Goal: Task Accomplishment & Management: Use online tool/utility

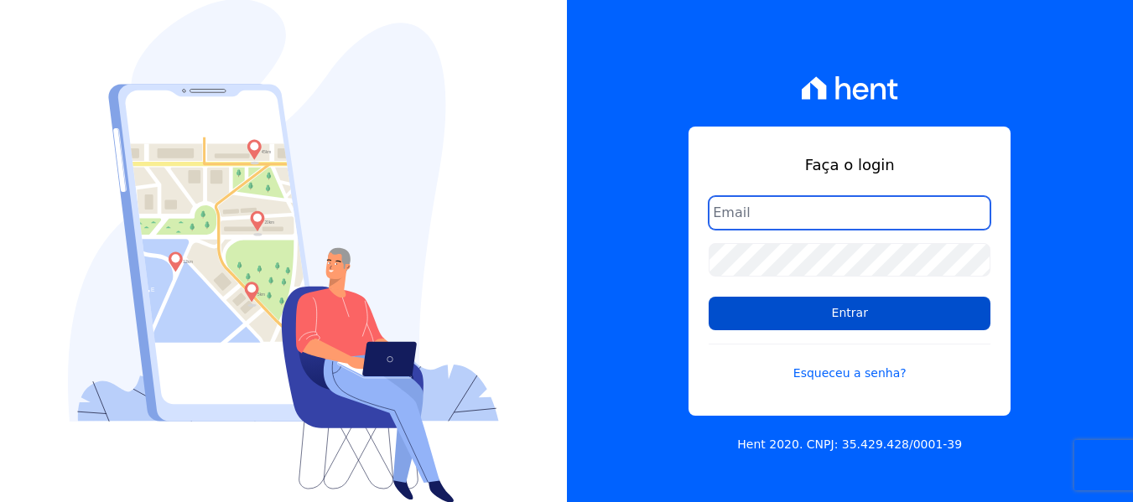
type input "contato@condominioalexandria.com.br"
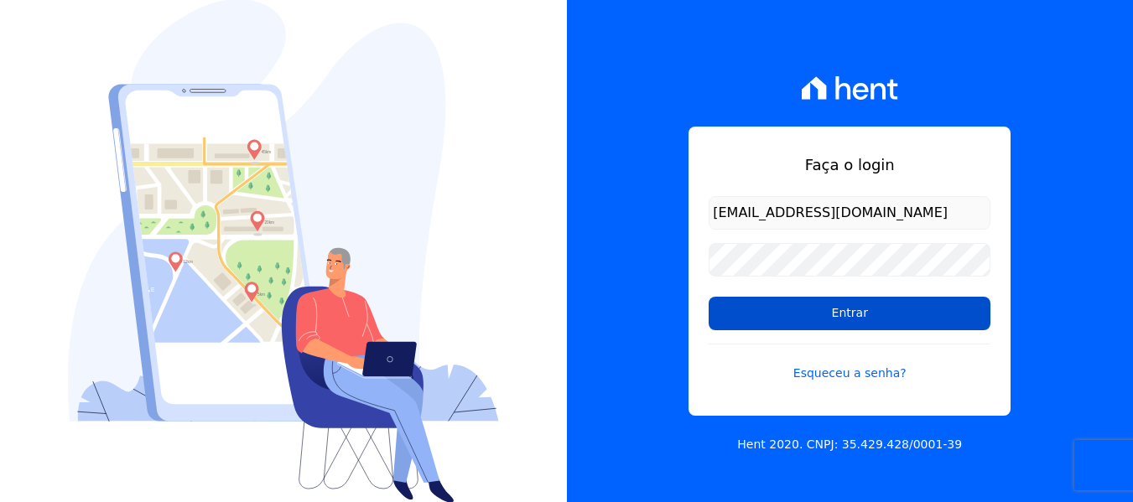
click at [821, 317] on input "Entrar" at bounding box center [849, 314] width 282 height 34
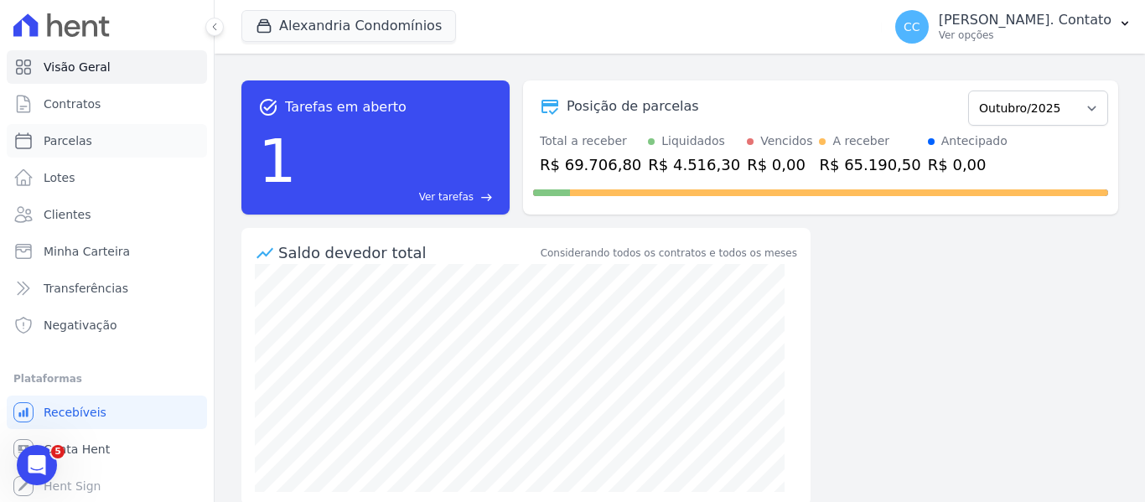
drag, startPoint x: 105, startPoint y: 147, endPoint x: 234, endPoint y: 177, distance: 132.6
click at [105, 147] on link "Parcelas" at bounding box center [107, 141] width 200 height 34
select select
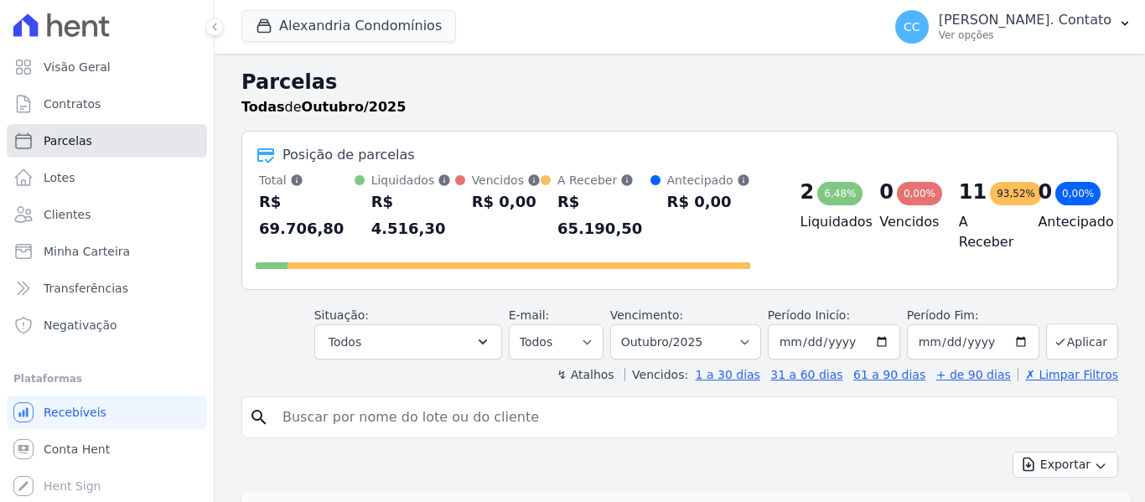
drag, startPoint x: 67, startPoint y: 160, endPoint x: 68, endPoint y: 134, distance: 26.0
click at [68, 134] on span "Parcelas" at bounding box center [68, 140] width 49 height 17
select select
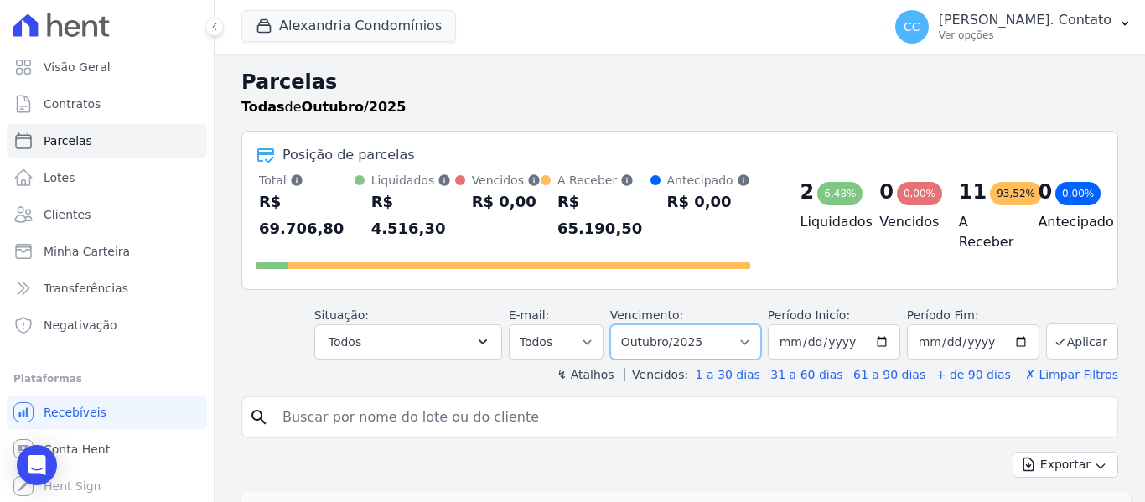
click at [744, 326] on select "Filtrar por período ──────── Todos os meses Março/2023 Abril/2023 Maio/2023 Jun…" at bounding box center [685, 341] width 151 height 35
select select "09/2025"
click at [621, 324] on select "Filtrar por período ──────── Todos os meses Março/2023 Abril/2023 Maio/2023 Jun…" at bounding box center [685, 341] width 151 height 35
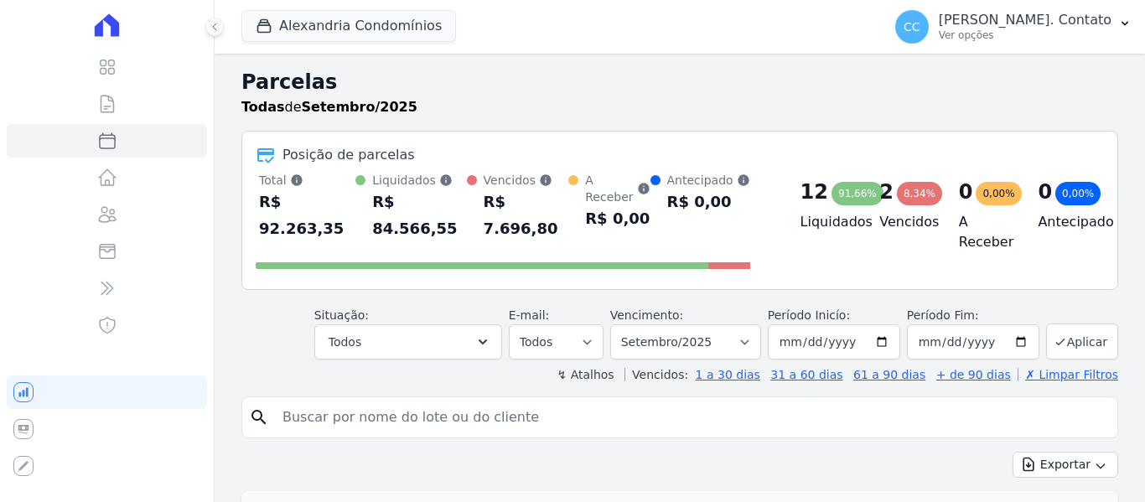
select select
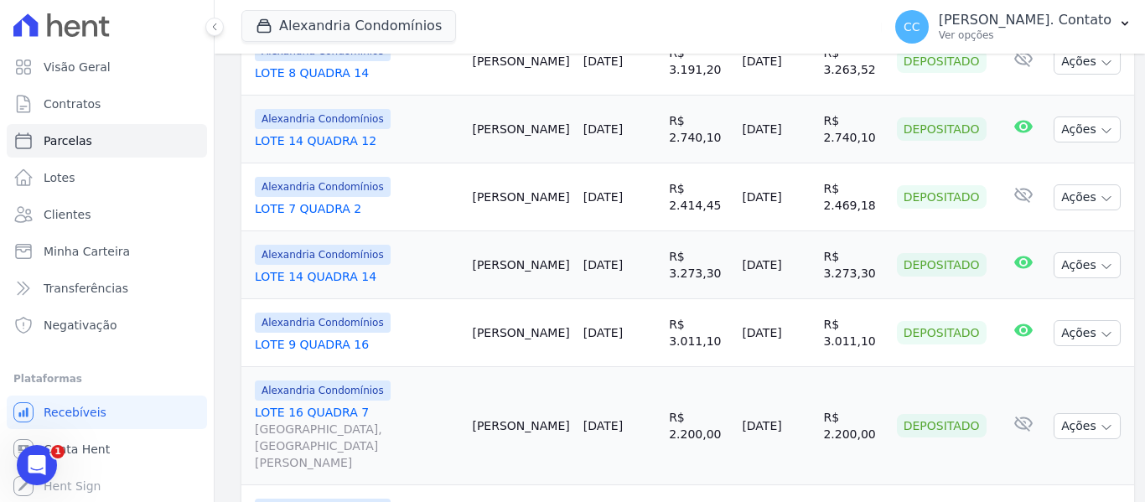
scroll to position [1509, 0]
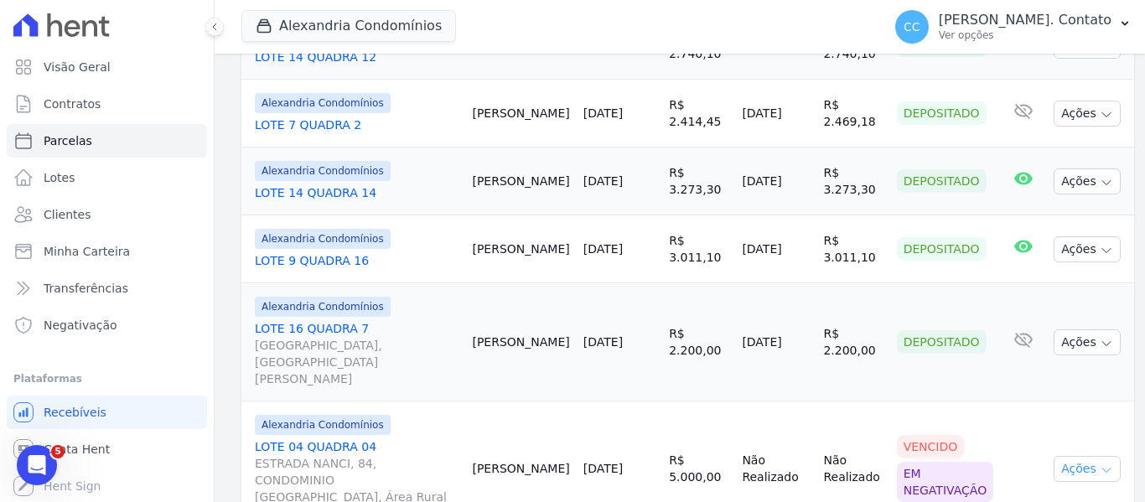
click at [1102, 469] on icon "button" at bounding box center [1106, 471] width 8 height 4
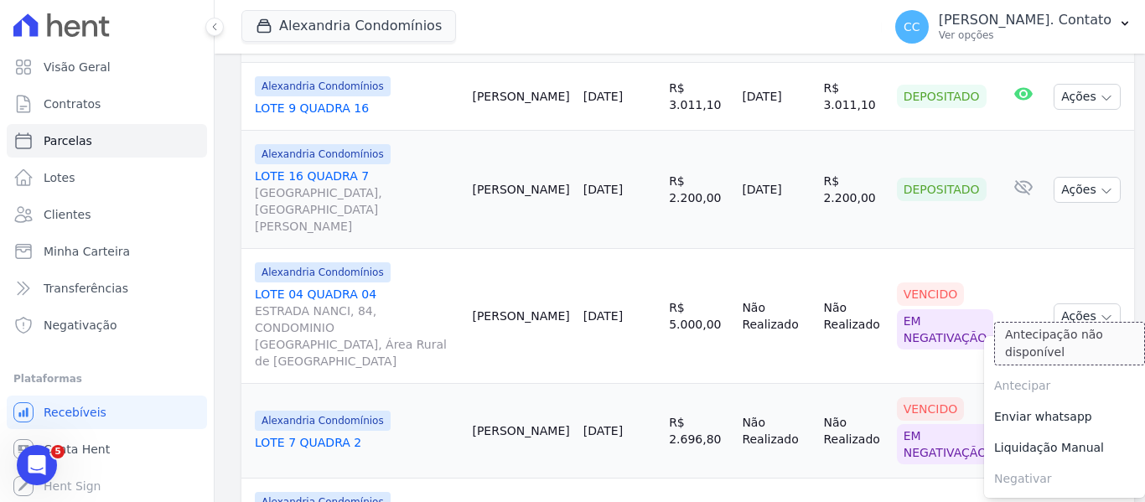
scroll to position [1677, 0]
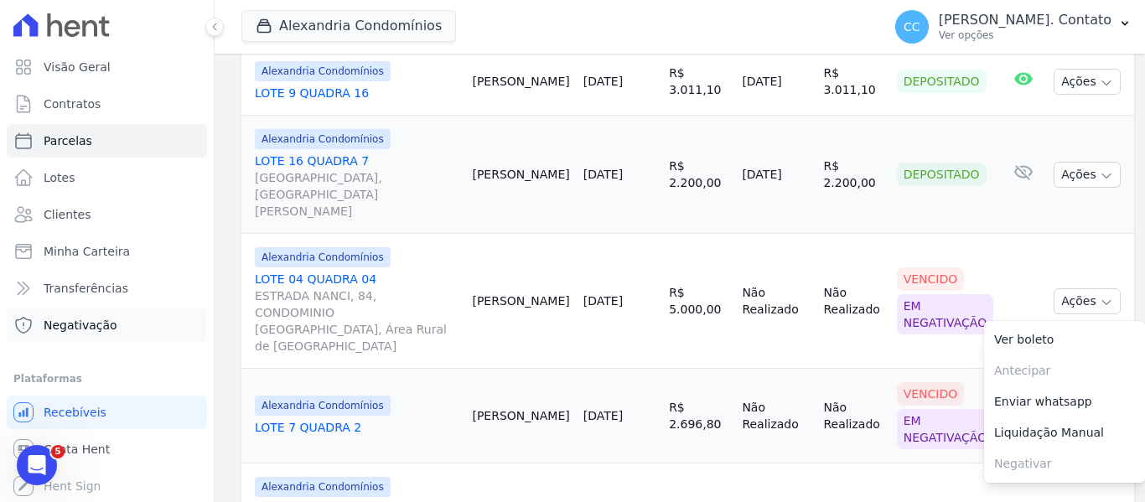
click at [119, 331] on link "Negativação" at bounding box center [107, 326] width 200 height 34
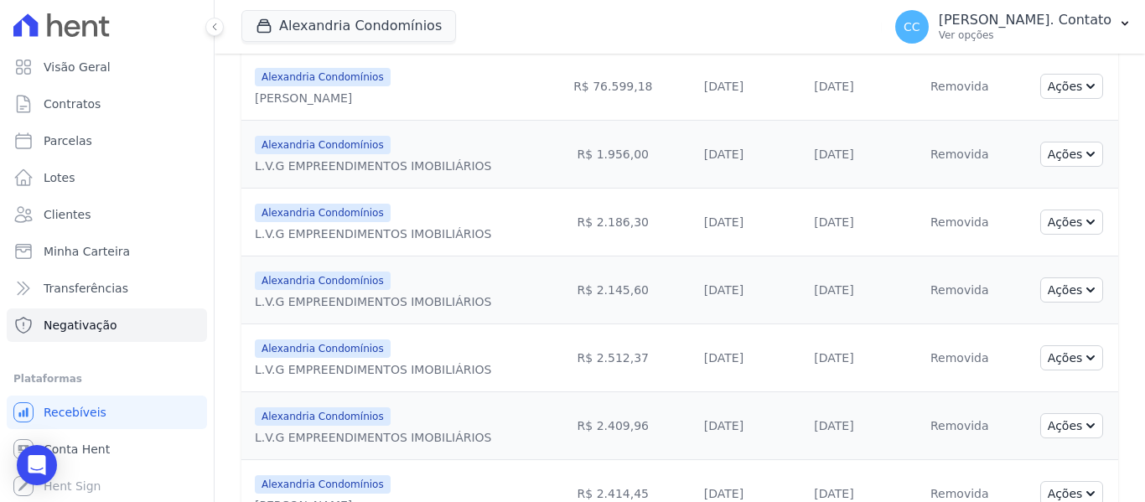
scroll to position [825, 0]
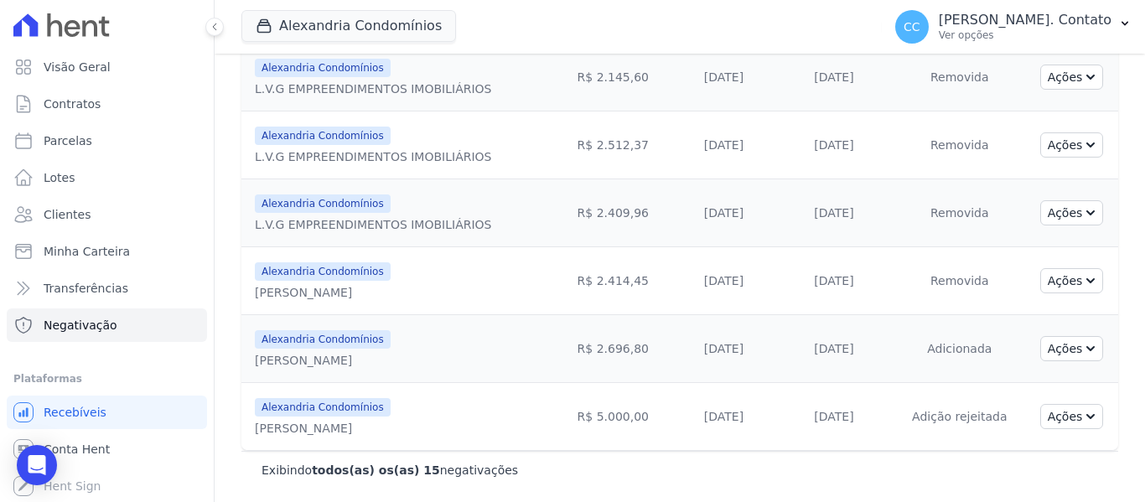
click at [1091, 418] on td "Ações Ver parcela Ver boleto Enviar WhatsApp Excluir negativação Solicitar excl…" at bounding box center [1071, 417] width 93 height 68
click at [1082, 413] on icon "button" at bounding box center [1088, 414] width 13 height 13
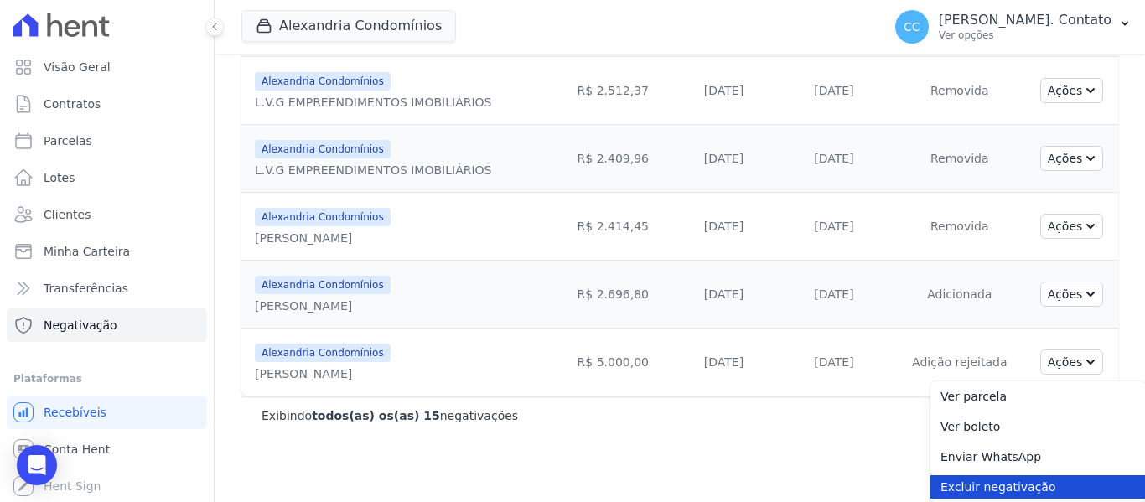
click at [1006, 489] on link "Excluir negativação" at bounding box center [1038, 486] width 215 height 23
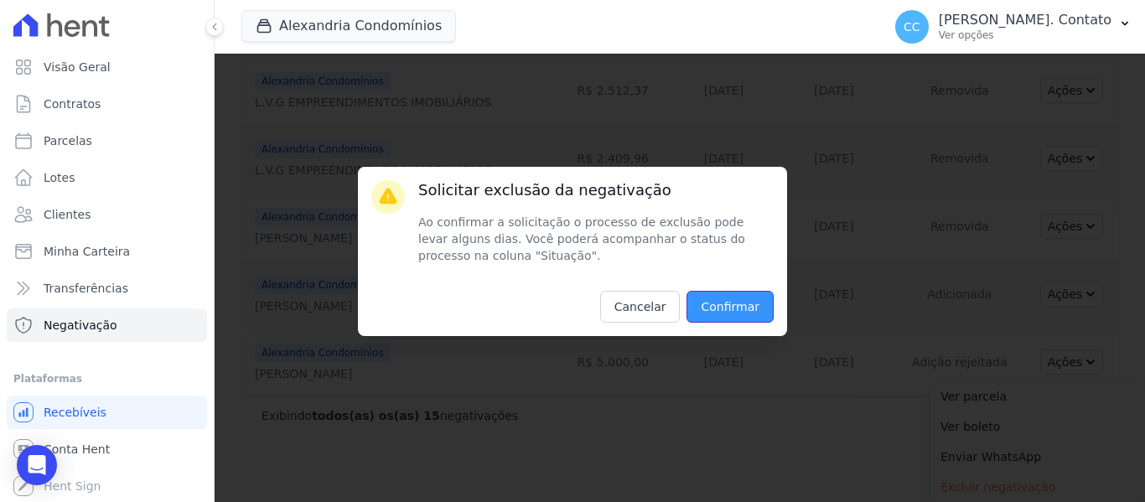
click at [734, 307] on input "Confirmar" at bounding box center [730, 307] width 87 height 32
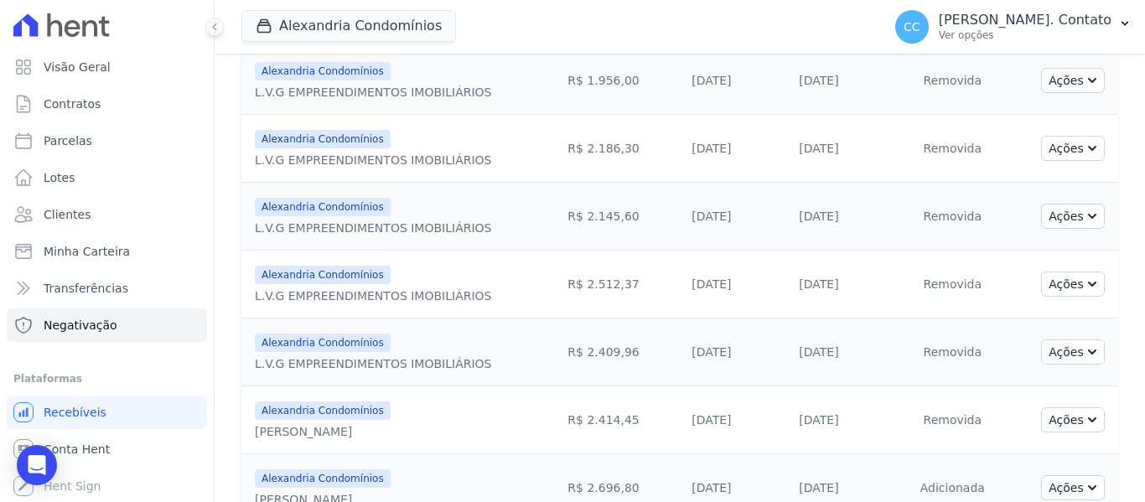
scroll to position [882, 0]
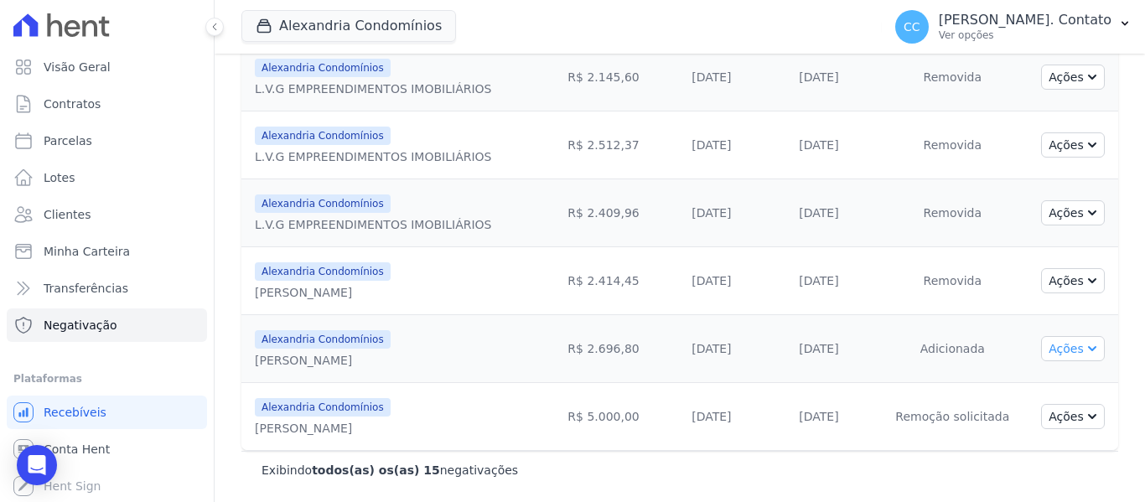
click at [1071, 354] on button "Ações" at bounding box center [1073, 348] width 64 height 25
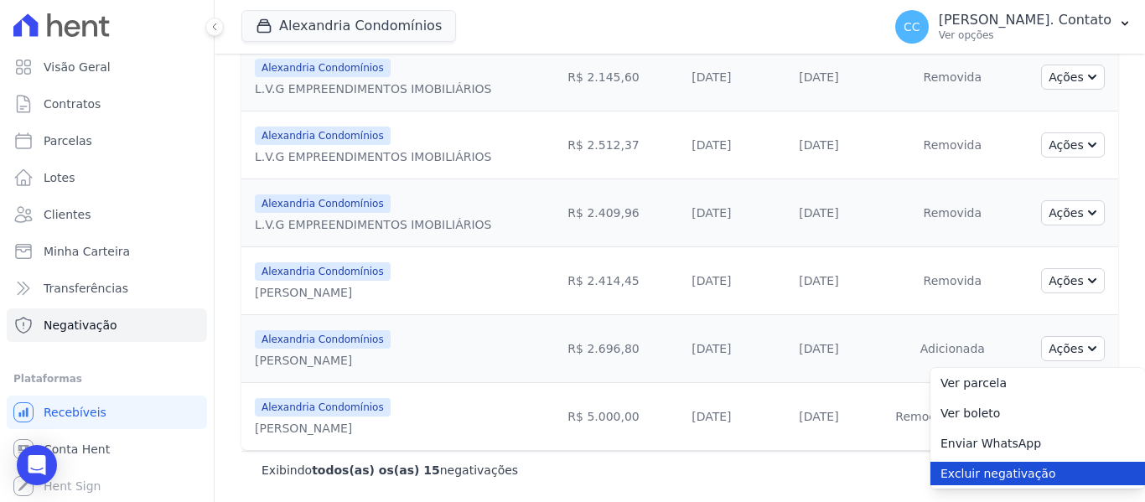
click at [1022, 469] on link "Excluir negativação" at bounding box center [1038, 473] width 215 height 23
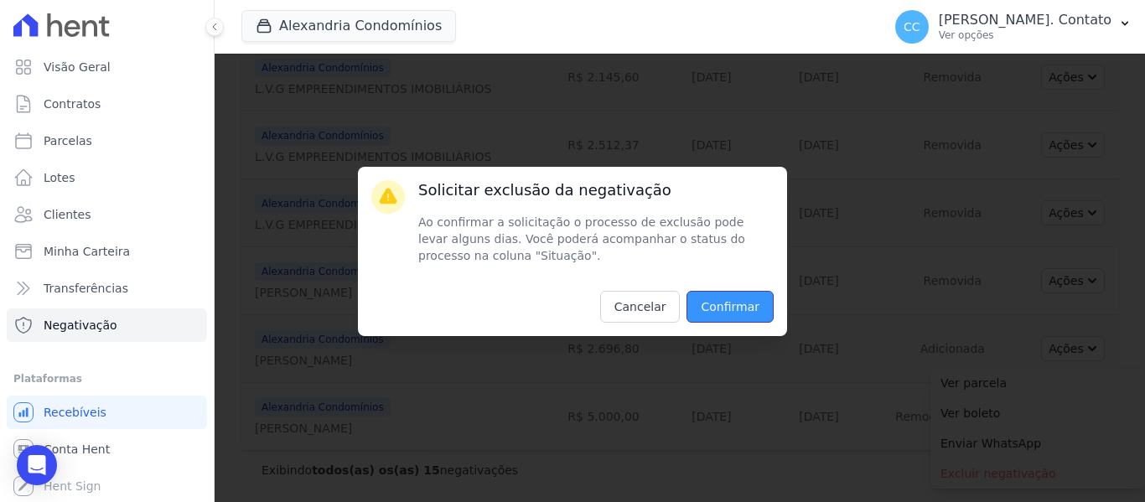
click at [753, 309] on input "Confirmar" at bounding box center [730, 307] width 87 height 32
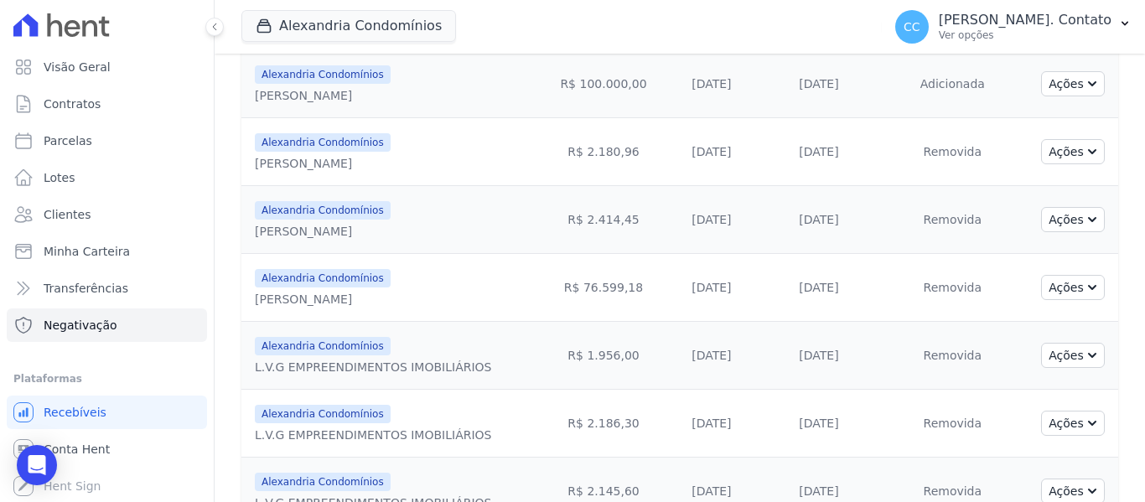
scroll to position [406, 0]
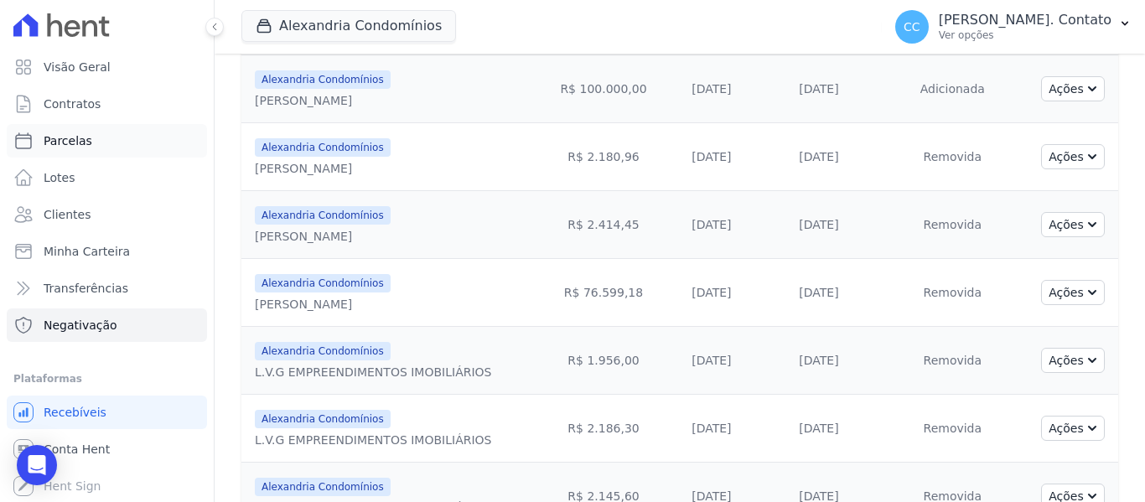
click at [54, 148] on span "Parcelas" at bounding box center [68, 140] width 49 height 17
select select
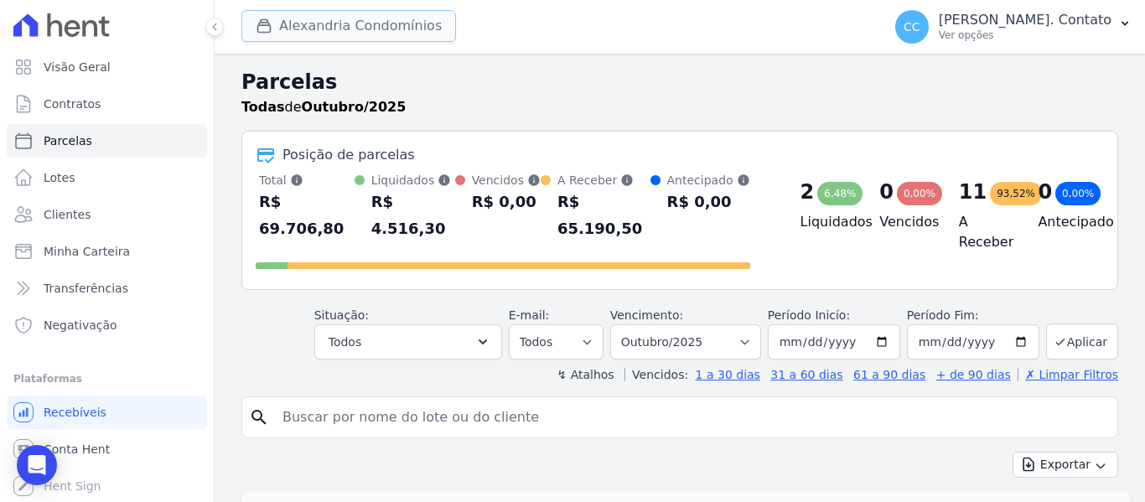
click at [346, 34] on button "Alexandria Condomínios" at bounding box center [348, 26] width 215 height 32
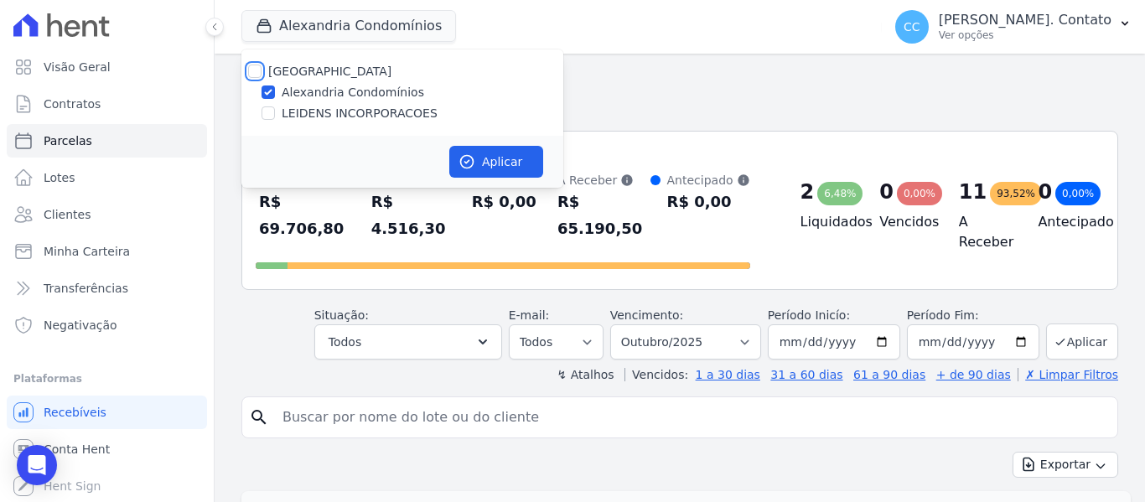
click at [254, 71] on input "[GEOGRAPHIC_DATA]" at bounding box center [254, 71] width 13 height 13
checkbox input "true"
drag, startPoint x: 508, startPoint y: 158, endPoint x: 532, endPoint y: 161, distance: 24.4
click at [508, 158] on button "Aplicar" at bounding box center [496, 162] width 94 height 32
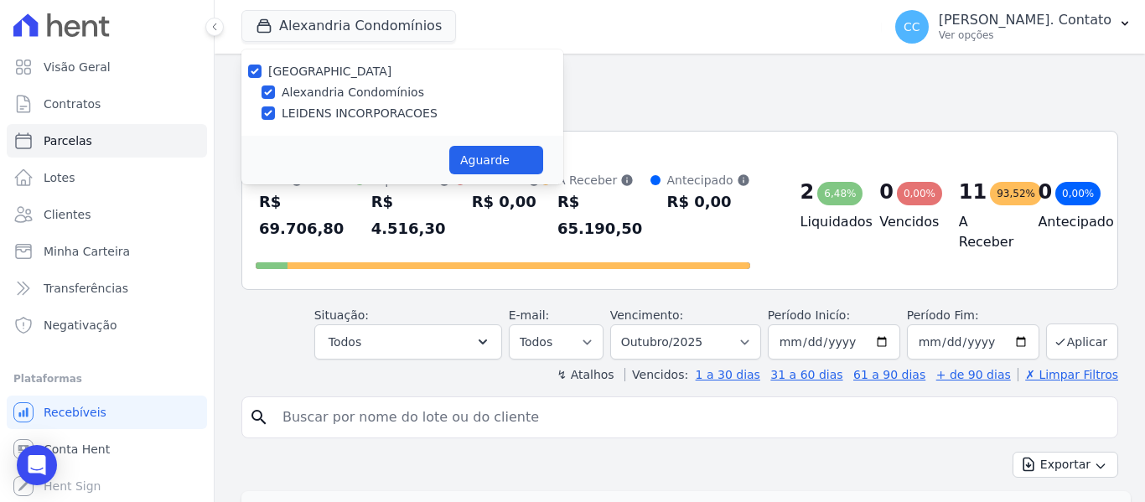
select select
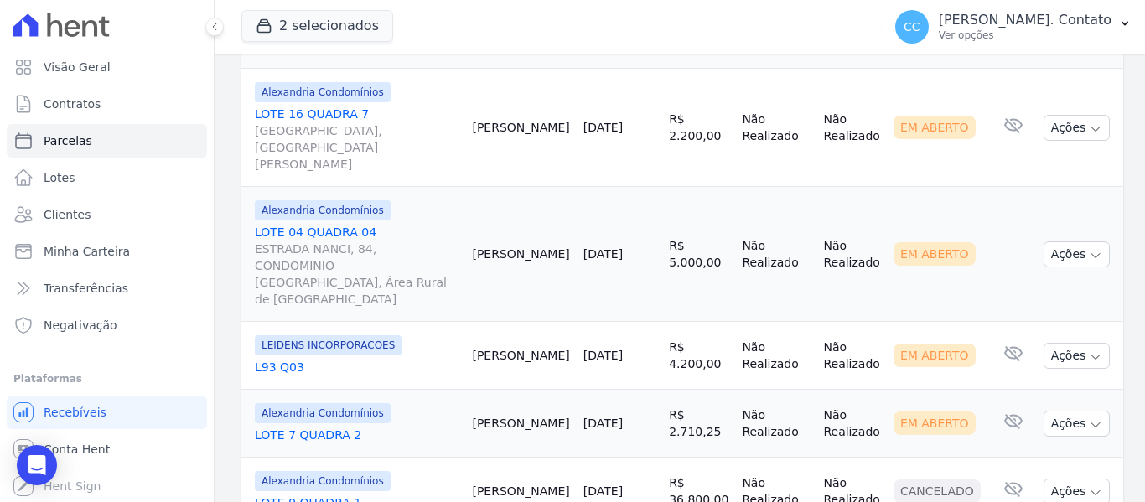
scroll to position [1928, 0]
click at [1085, 410] on button "Ações" at bounding box center [1077, 423] width 67 height 26
click at [1067, 446] on link "Ver boleto" at bounding box center [1064, 461] width 161 height 31
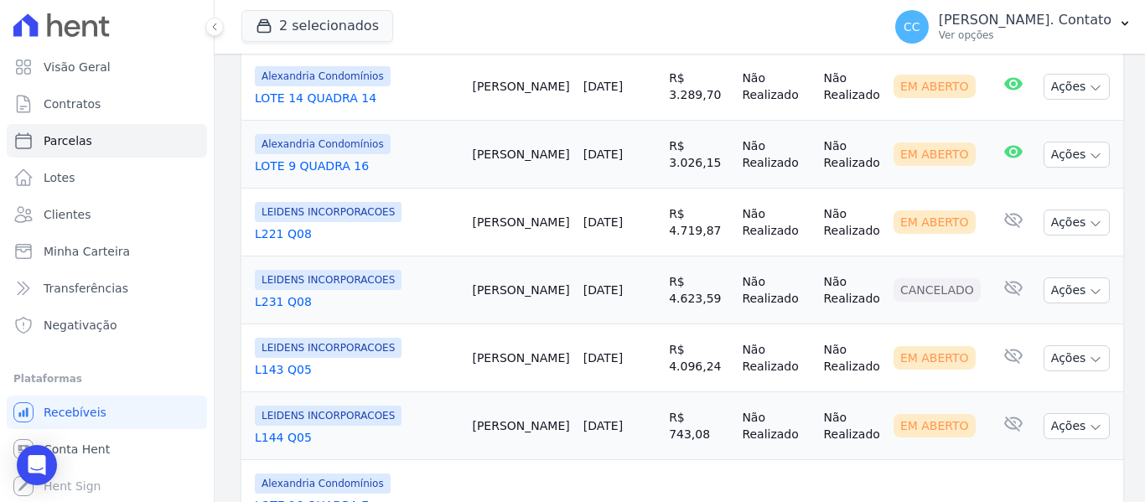
click at [1129, 90] on div "Contrato Cliente Vencimento Valor Data de Pagamento Pago Situação E-mail Alexan…" at bounding box center [683, 38] width 936 height 2178
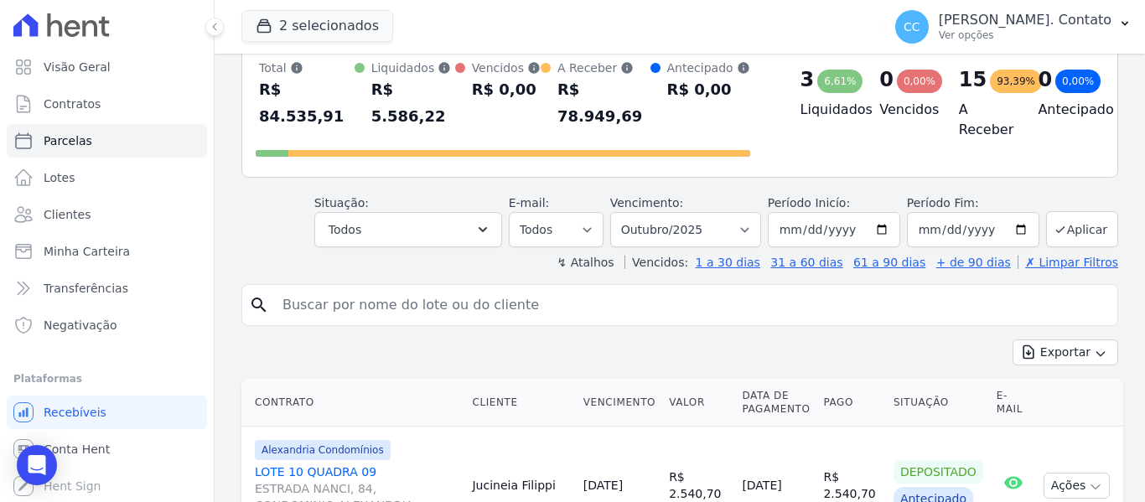
scroll to position [0, 0]
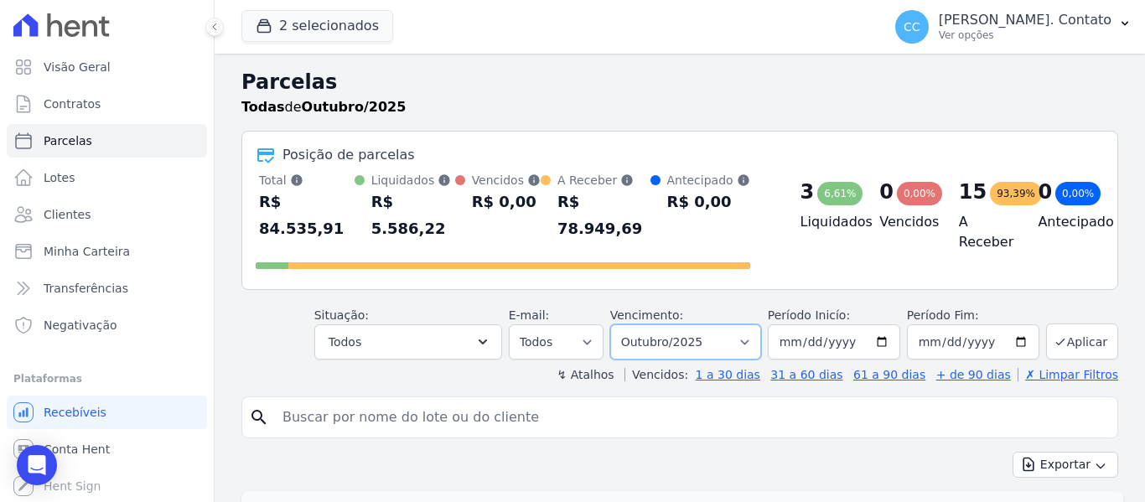
click at [749, 324] on select "Filtrar por período ──────── Todos os meses Março/2023 Abril/2023 Maio/2023 Jun…" at bounding box center [685, 341] width 151 height 35
select select "09/2025"
click at [621, 324] on select "Filtrar por período ──────── Todos os meses Março/2023 Abril/2023 Maio/2023 Jun…" at bounding box center [685, 341] width 151 height 35
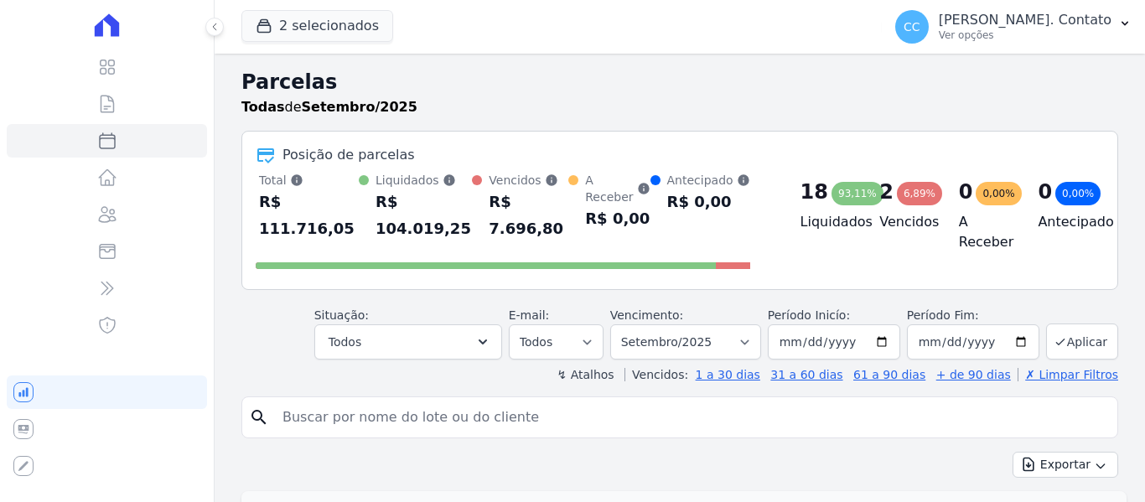
select select
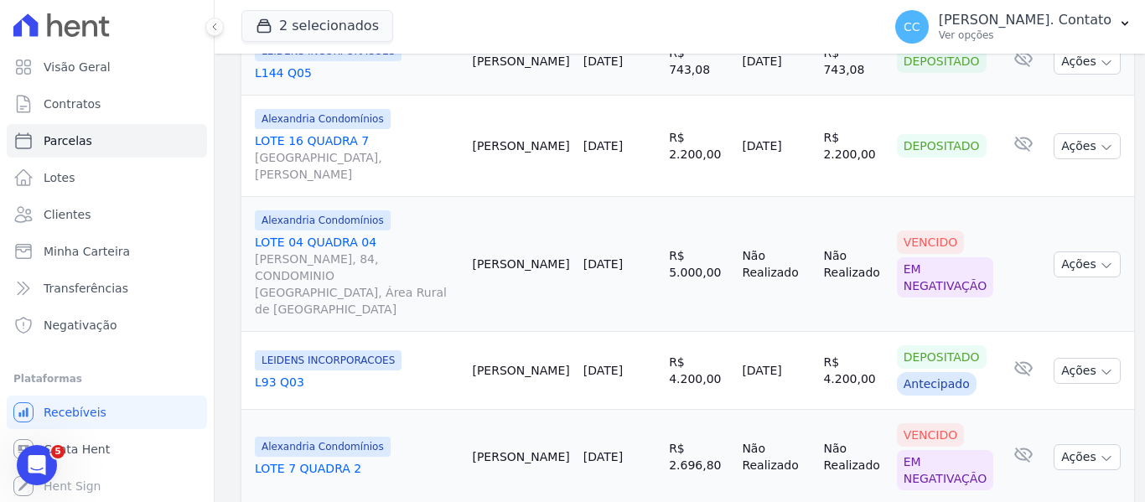
scroll to position [2103, 0]
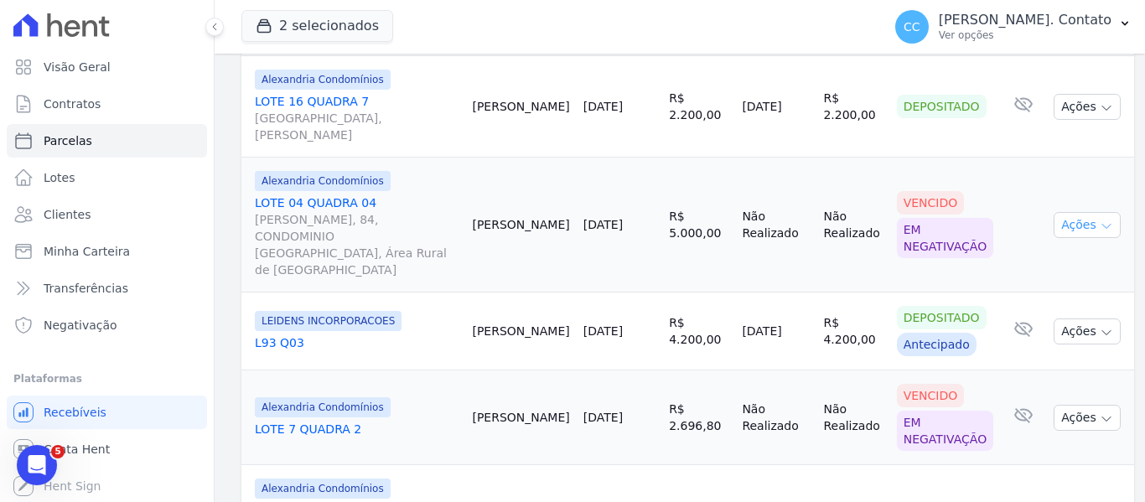
click at [1102, 225] on icon "button" at bounding box center [1106, 227] width 8 height 4
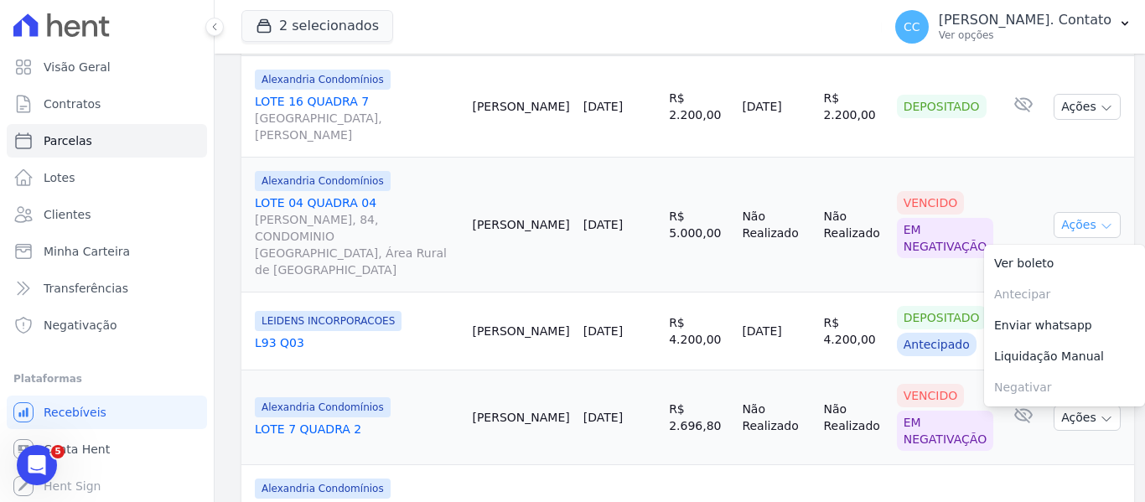
click at [1102, 225] on icon "button" at bounding box center [1106, 227] width 8 height 4
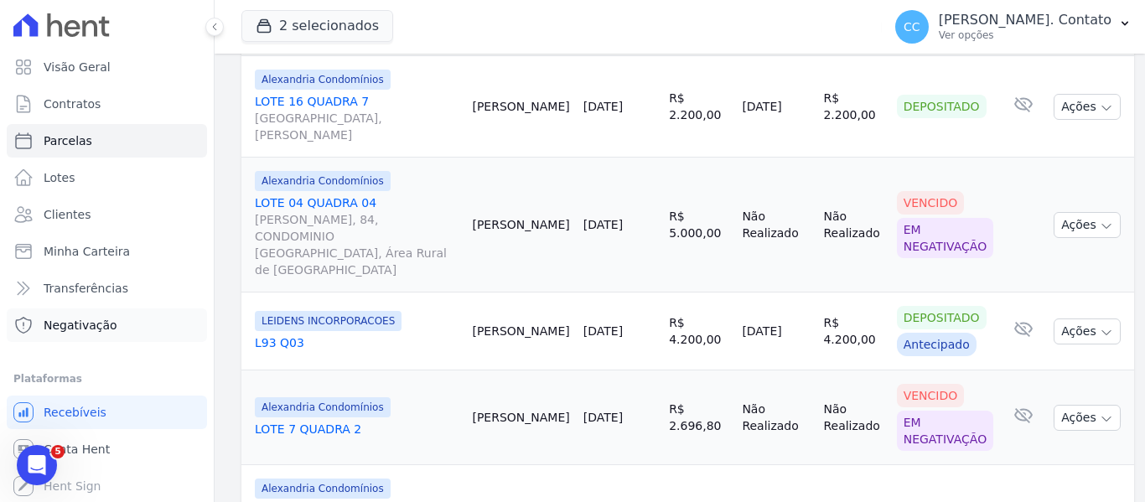
click at [84, 320] on span "Negativação" at bounding box center [81, 325] width 74 height 17
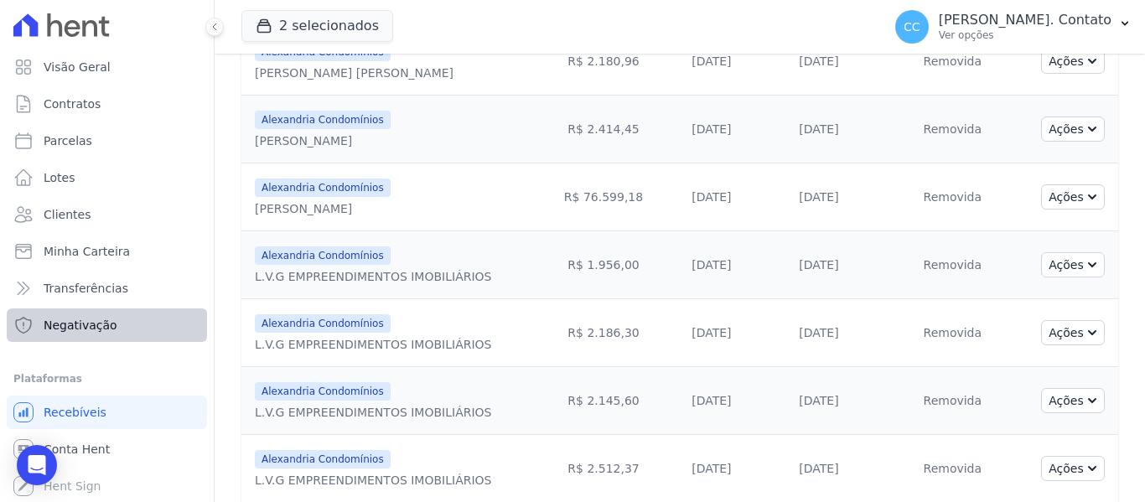
scroll to position [490, 0]
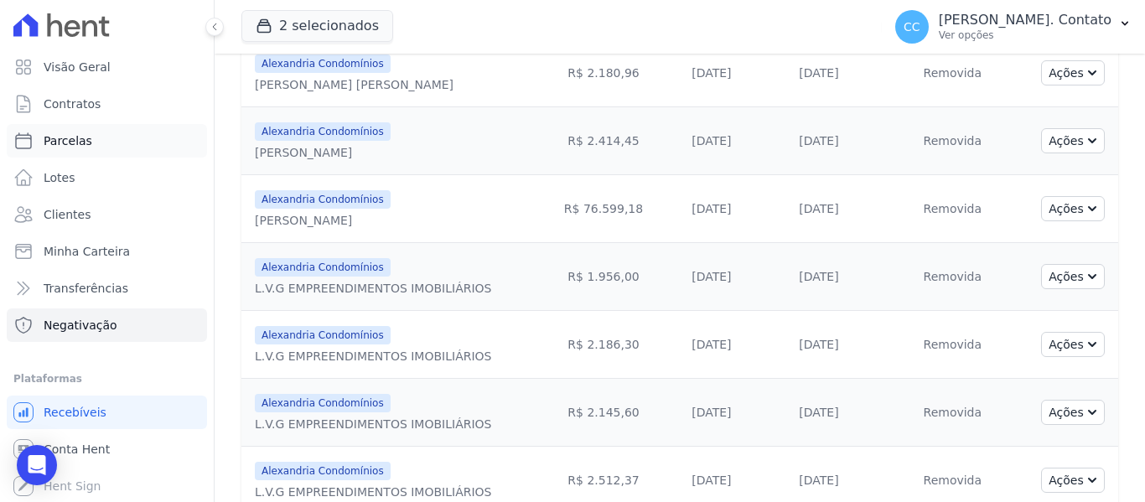
click at [99, 141] on link "Parcelas" at bounding box center [107, 141] width 200 height 34
select select
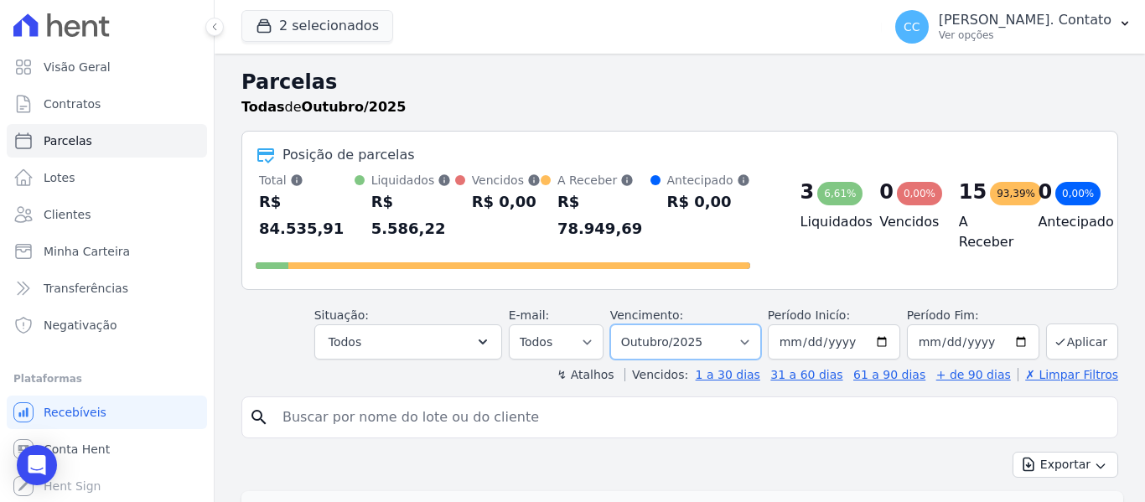
click at [746, 324] on select "Filtrar por período ──────── Todos os meses Março/2023 Abril/2023 Maio/2023 Jun…" at bounding box center [685, 341] width 151 height 35
select select "09/2025"
click at [621, 324] on select "Filtrar por período ──────── Todos os meses Março/2023 Abril/2023 Maio/2023 Jun…" at bounding box center [685, 341] width 151 height 35
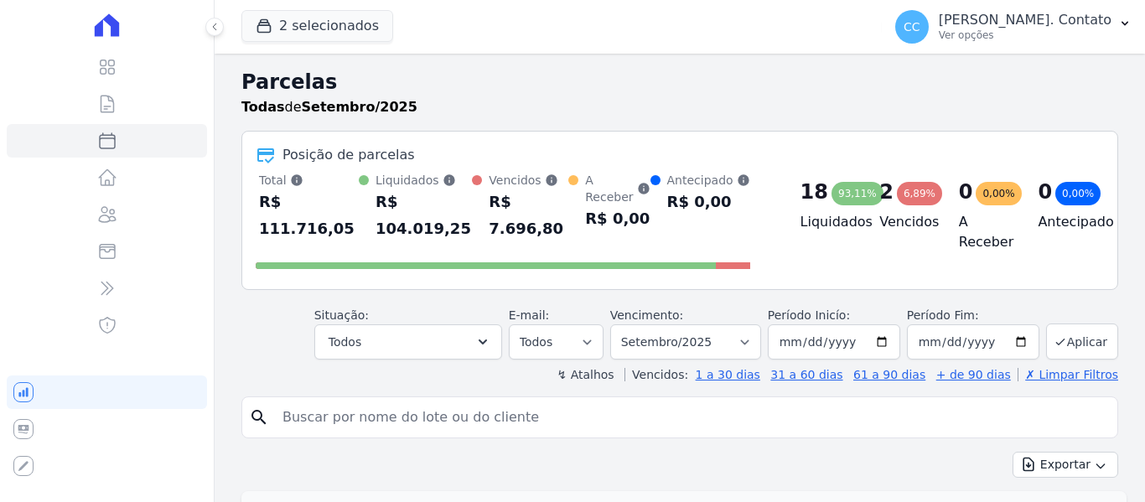
select select
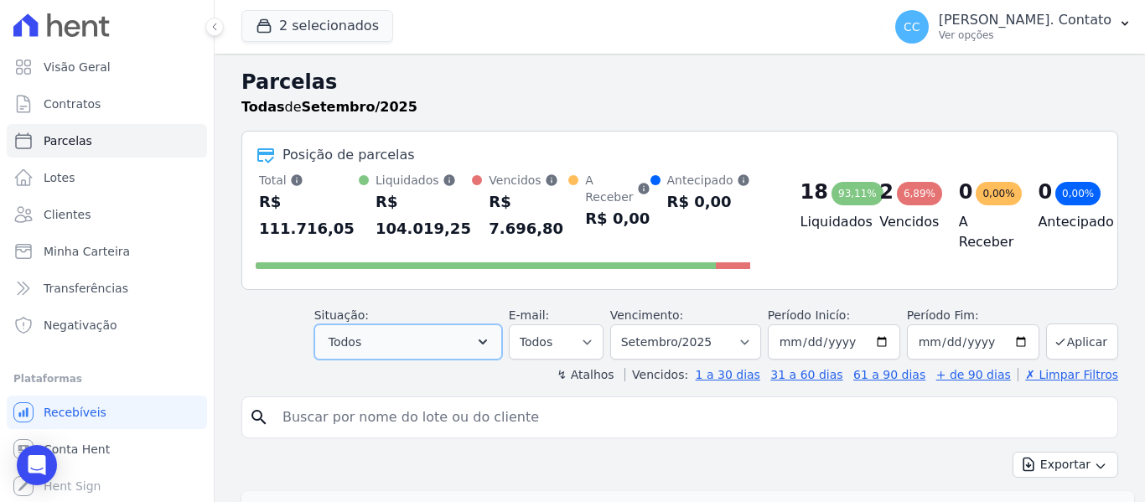
click at [491, 334] on icon "button" at bounding box center [483, 342] width 17 height 17
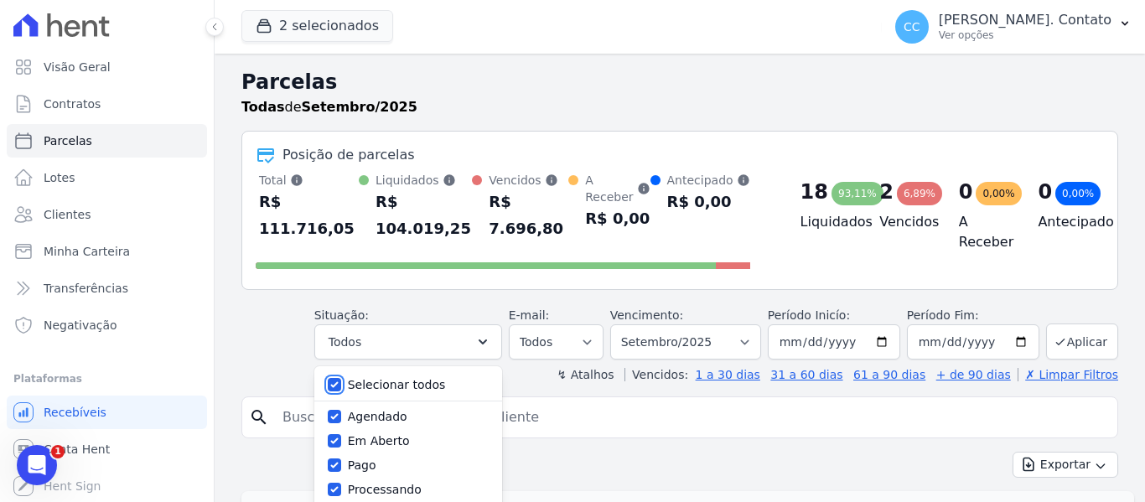
click at [341, 378] on input "Selecionar todos" at bounding box center [334, 384] width 13 height 13
checkbox input "false"
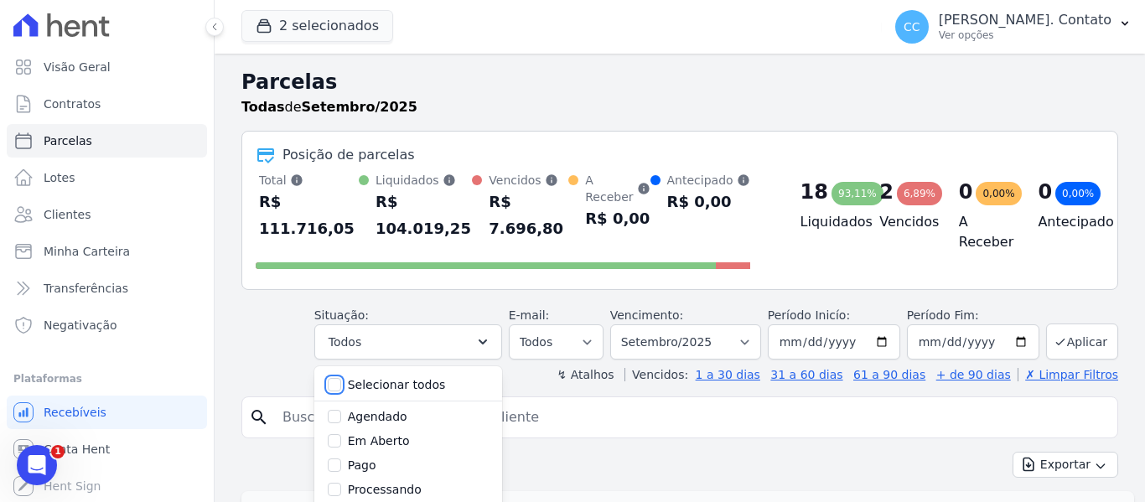
checkbox input "false"
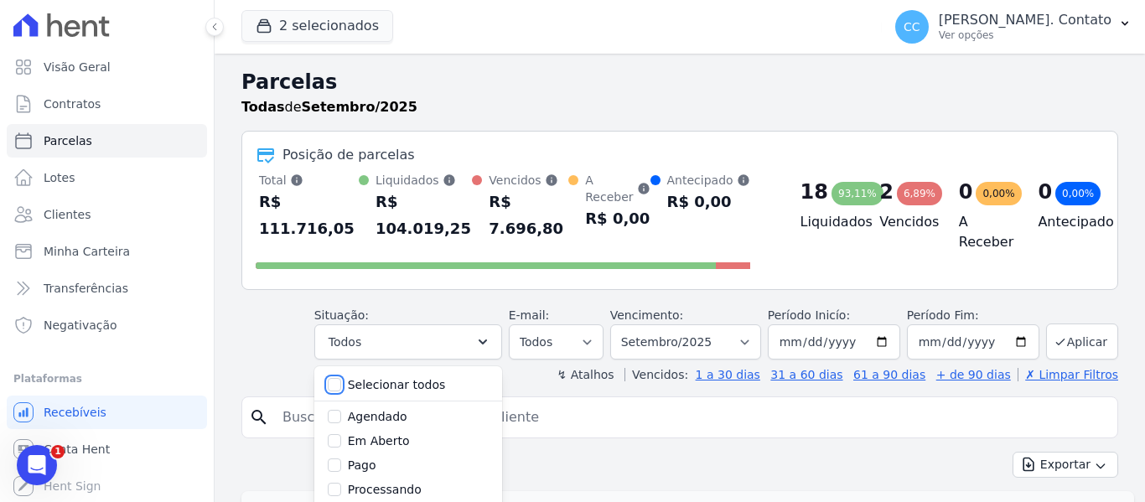
checkbox input "false"
click at [341, 378] on input "Selecionar todos" at bounding box center [334, 384] width 13 height 13
checkbox input "true"
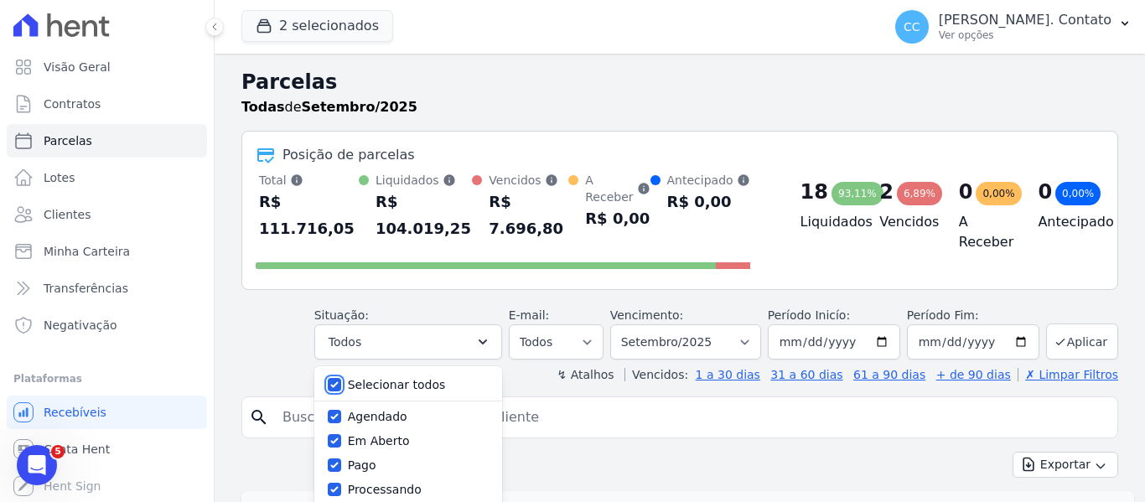
checkbox input "true"
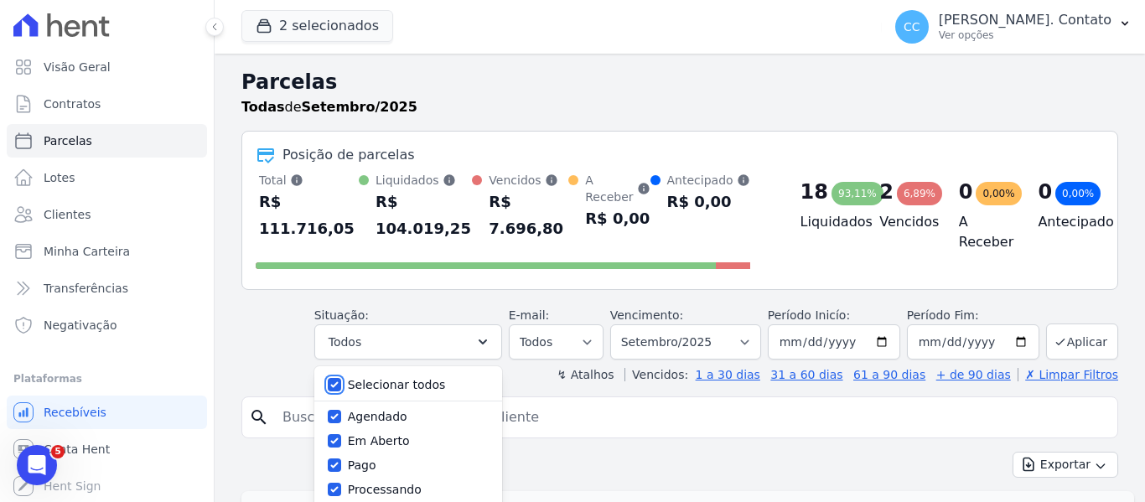
checkbox input "true"
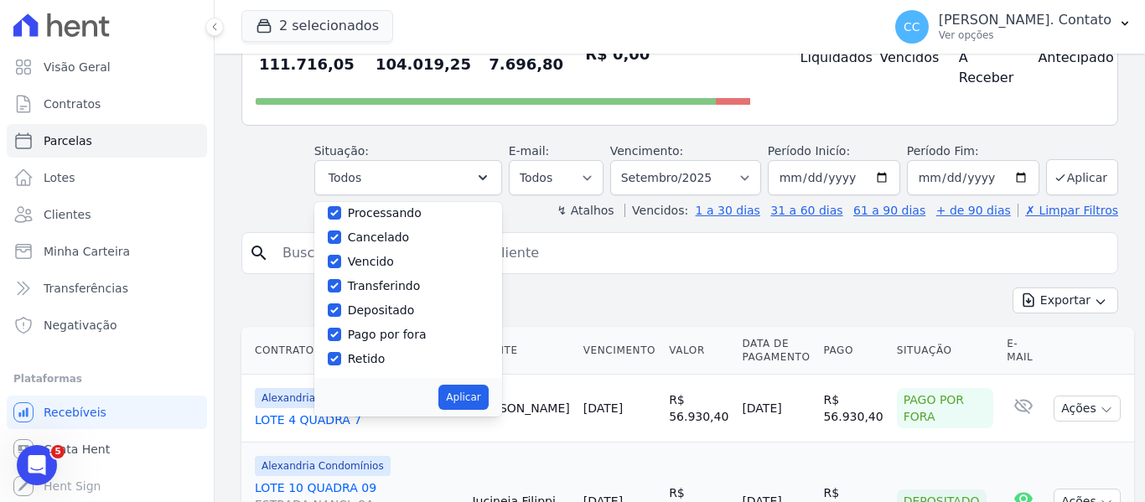
scroll to position [419, 0]
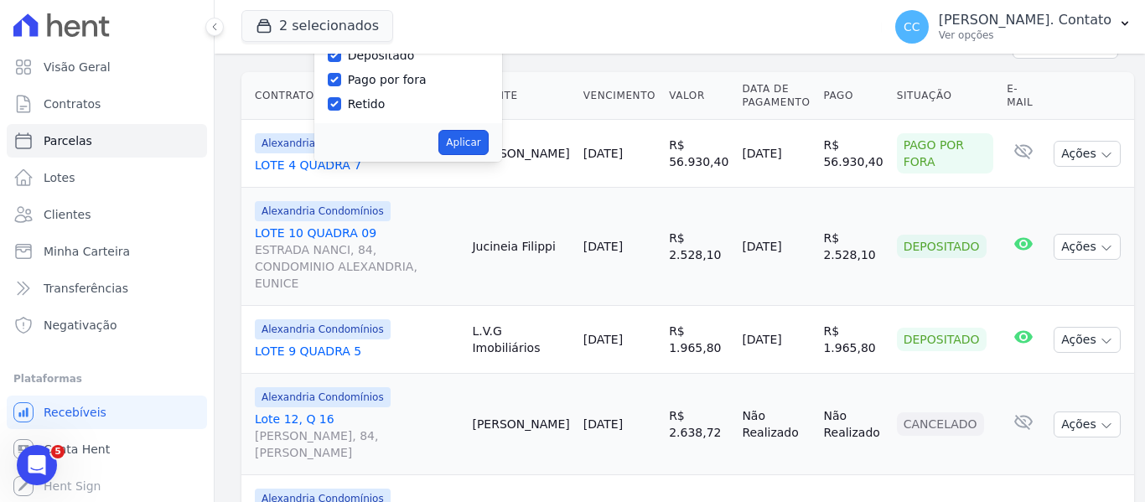
drag, startPoint x: 474, startPoint y: 121, endPoint x: 532, endPoint y: 209, distance: 105.3
click at [474, 130] on button "Aplicar" at bounding box center [462, 142] width 49 height 25
select select "scheduled"
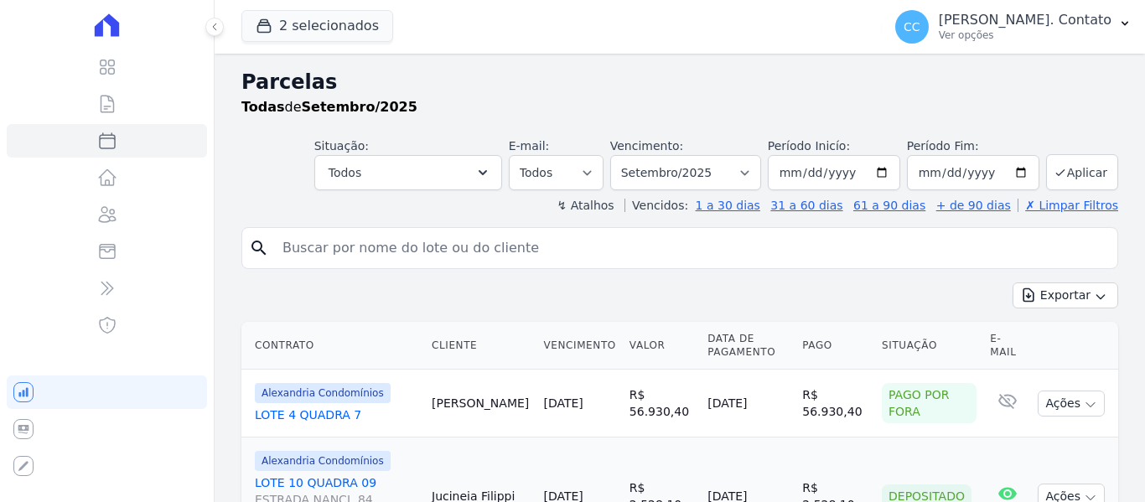
select select
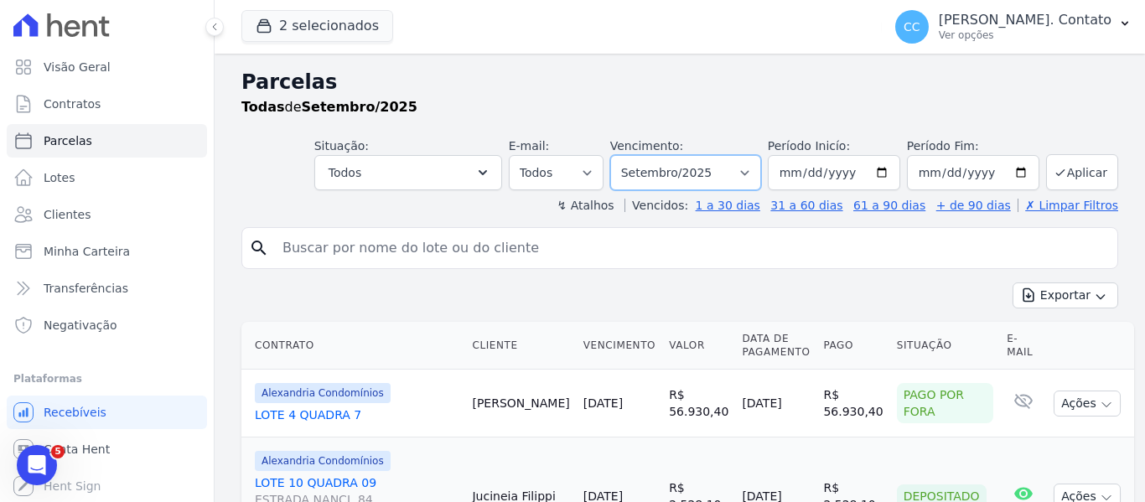
click at [750, 178] on select "Filtrar por período ──────── Todos os meses Março/2023 Abril/2023 Maio/2023 Jun…" at bounding box center [685, 172] width 151 height 35
select select "08/2024"
click at [621, 155] on select "Filtrar por período ──────── Todos os meses Março/2023 Abril/2023 Maio/2023 Jun…" at bounding box center [685, 172] width 151 height 35
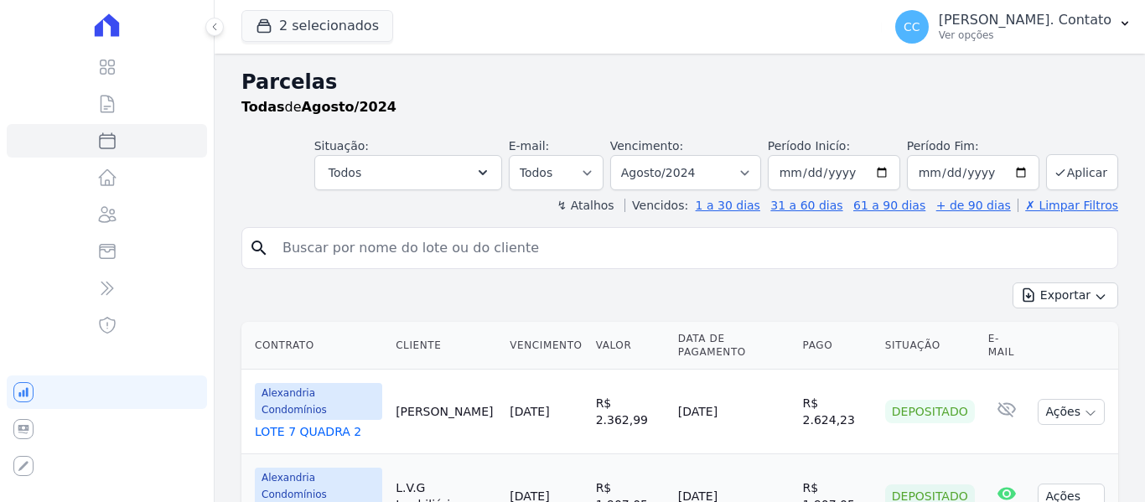
select select
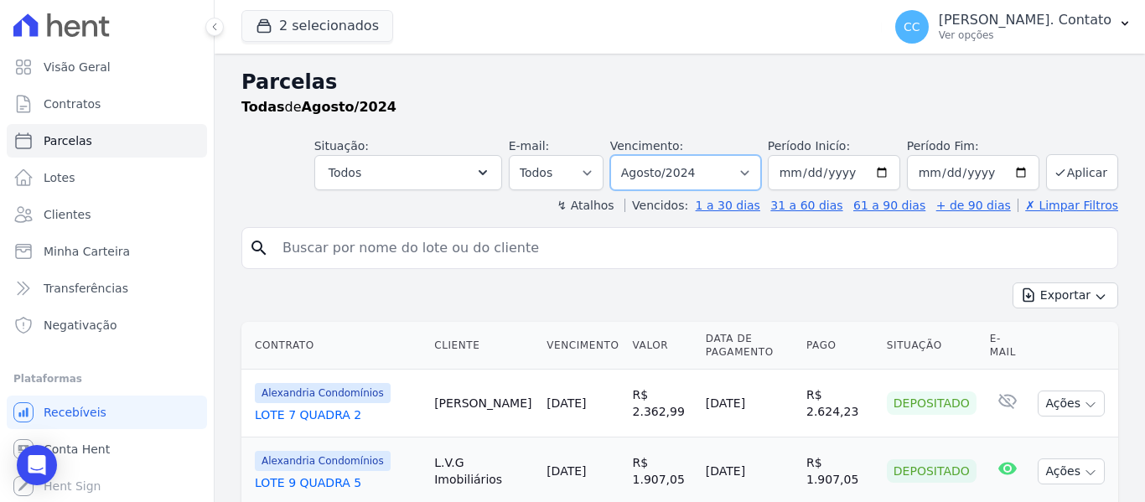
click at [735, 174] on select "Filtrar por período ──────── Todos os meses Março/2023 Abril/2023 Maio/2023 Jun…" at bounding box center [685, 172] width 151 height 35
select select "09/2025"
click at [621, 155] on select "Filtrar por período ──────── Todos os meses Março/2023 Abril/2023 Maio/2023 Jun…" at bounding box center [685, 172] width 151 height 35
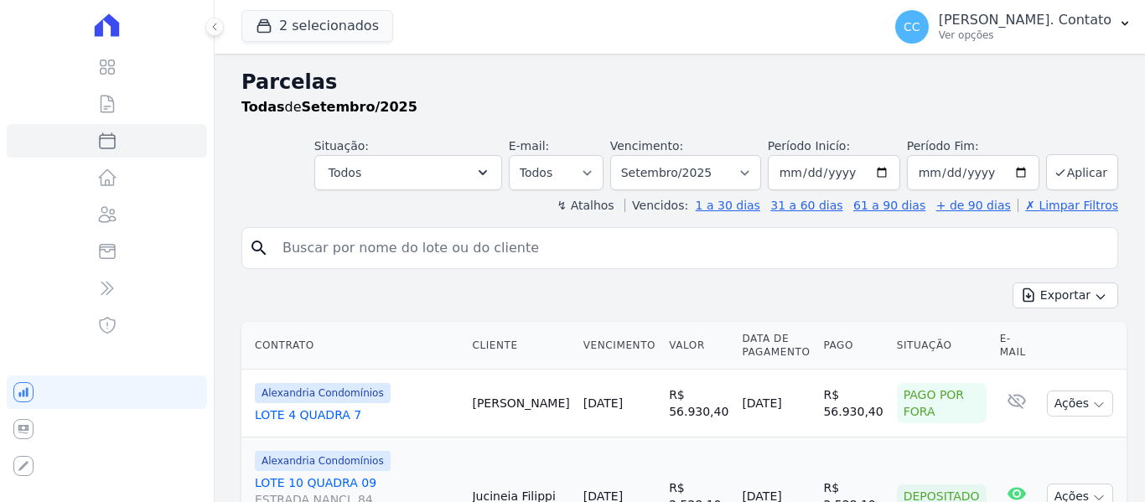
select select
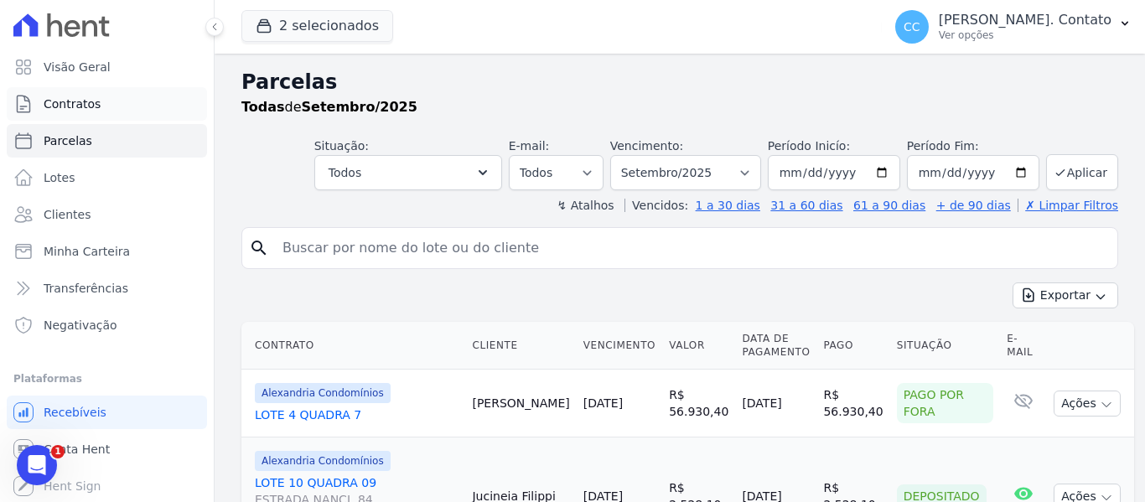
click at [58, 95] on link "Contratos" at bounding box center [107, 104] width 200 height 34
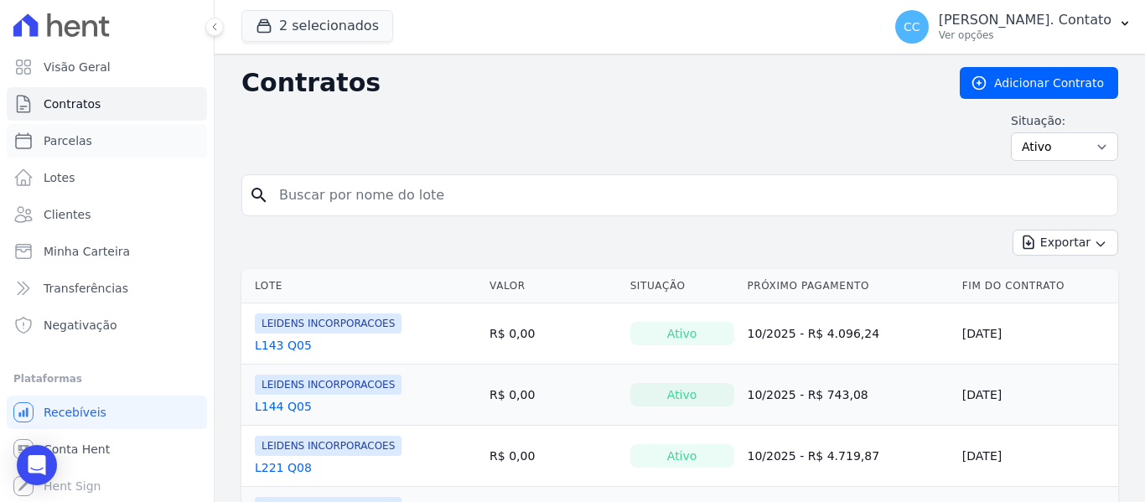
click at [62, 132] on span "Parcelas" at bounding box center [68, 140] width 49 height 17
select select
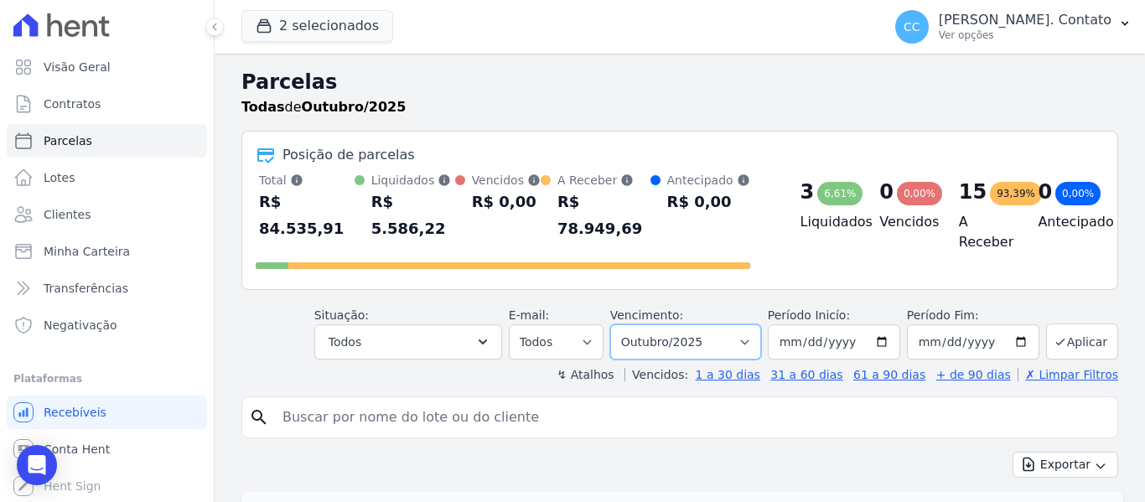
click at [732, 329] on select "Filtrar por período ──────── Todos os meses Março/2023 Abril/2023 Maio/2023 Jun…" at bounding box center [685, 341] width 151 height 35
select select "09/2025"
click at [621, 324] on select "Filtrar por período ──────── Todos os meses Março/2023 Abril/2023 Maio/2023 Jun…" at bounding box center [685, 341] width 151 height 35
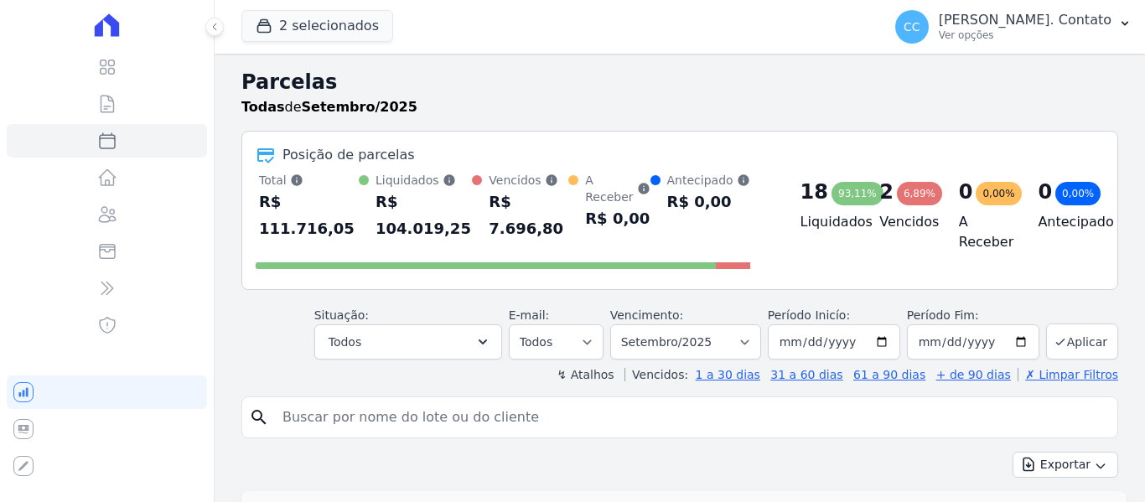
select select
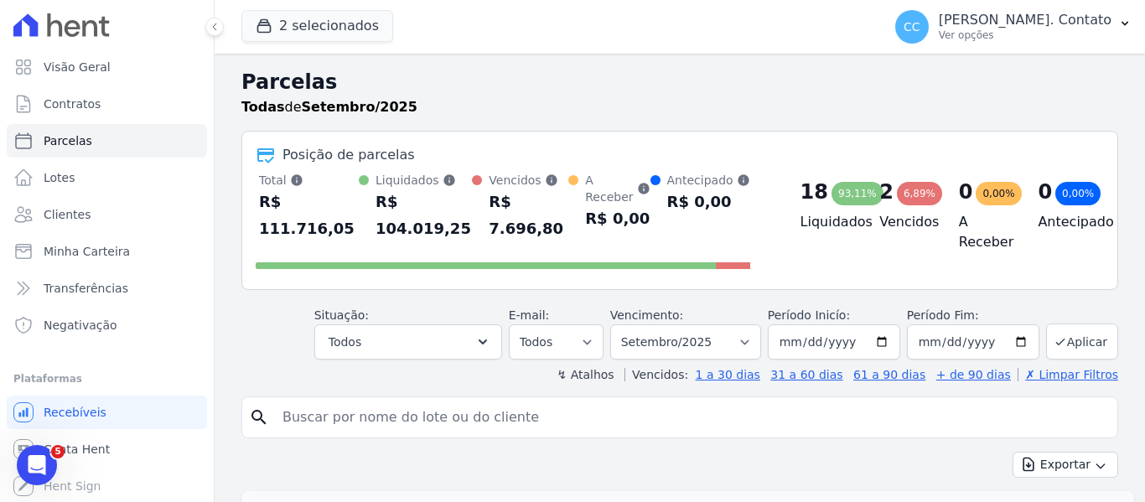
scroll to position [1, 0]
click at [91, 447] on span "Conta Hent" at bounding box center [77, 448] width 66 height 17
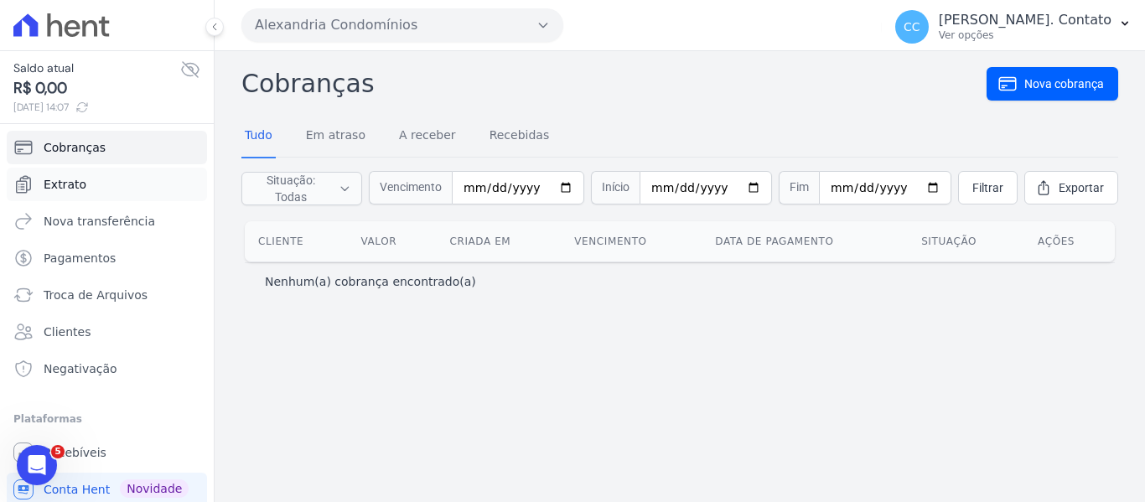
click at [62, 185] on span "Extrato" at bounding box center [65, 184] width 43 height 17
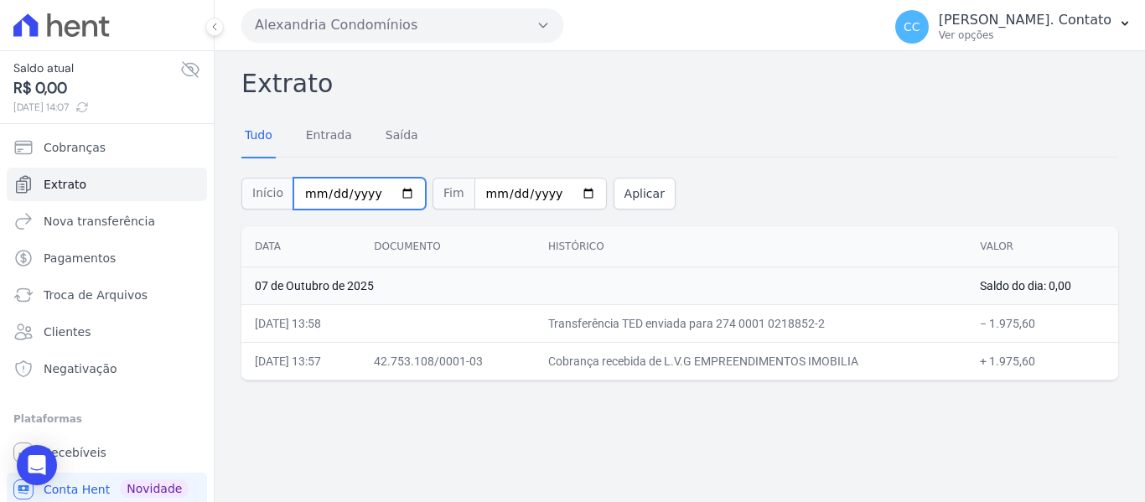
click at [388, 194] on input "2025-10-01" at bounding box center [359, 194] width 132 height 32
type input "[DATE]"
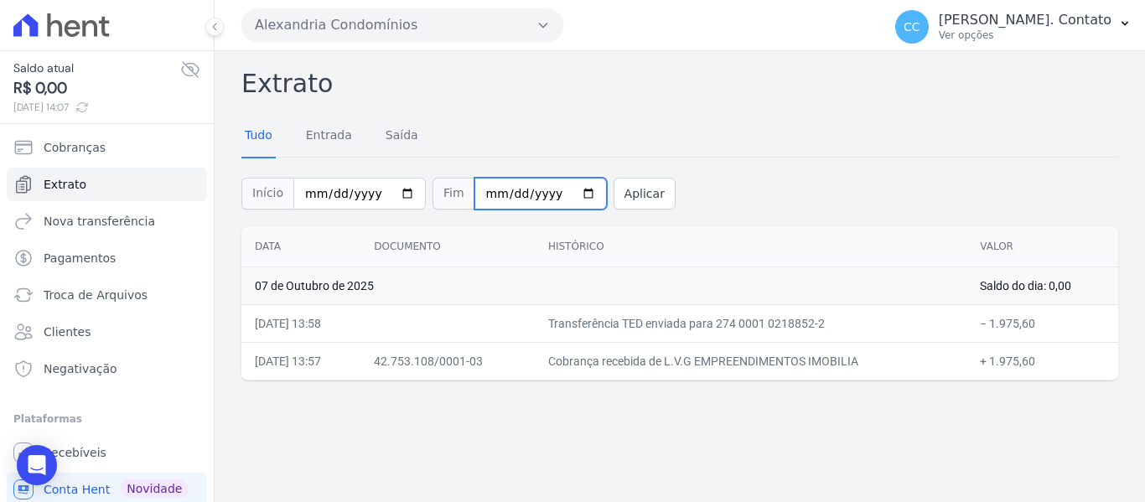
click at [561, 198] on input "2025-10-10" at bounding box center [541, 194] width 132 height 32
type input "[DATE]"
click at [614, 194] on button "Aplicar" at bounding box center [645, 194] width 62 height 32
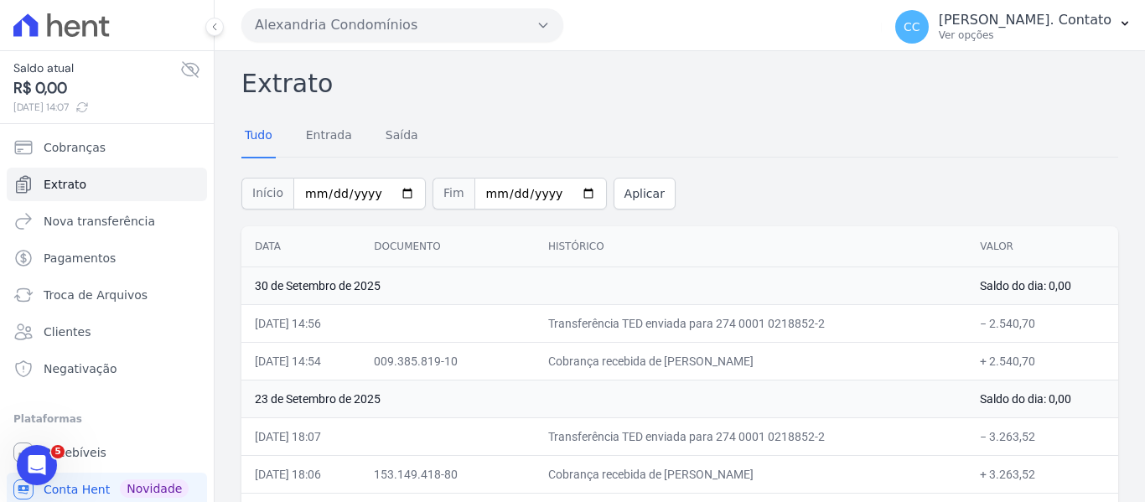
click at [551, 29] on button "Alexandria Condomínios" at bounding box center [402, 25] width 322 height 34
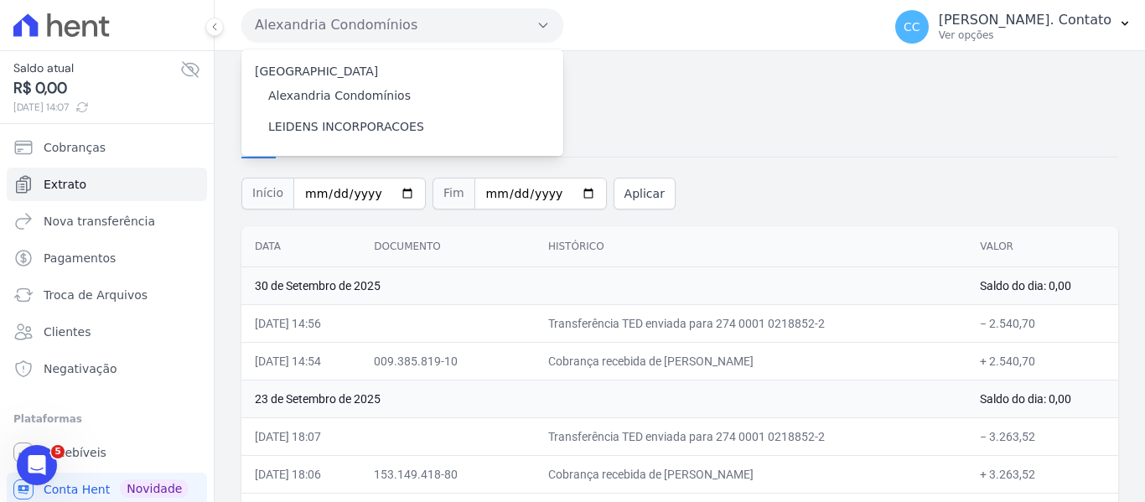
click at [551, 29] on button "Alexandria Condomínios" at bounding box center [402, 25] width 322 height 34
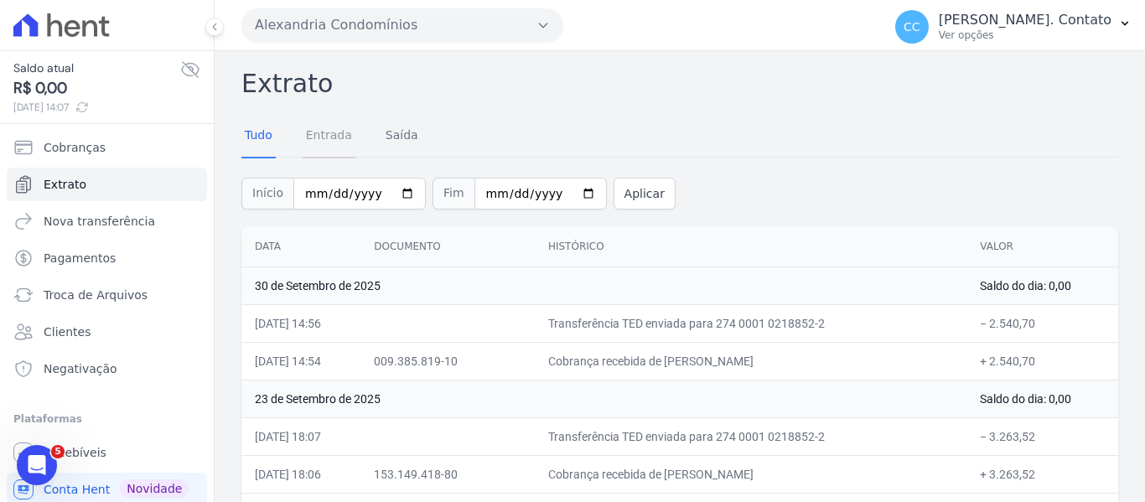
click at [314, 137] on link "Entrada" at bounding box center [329, 137] width 53 height 44
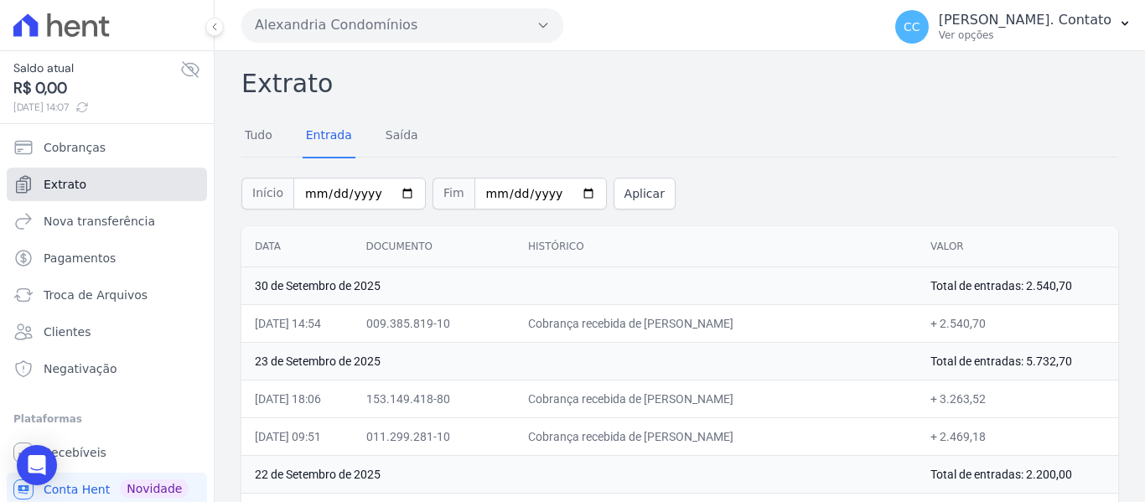
click at [53, 192] on span "Extrato" at bounding box center [65, 184] width 43 height 17
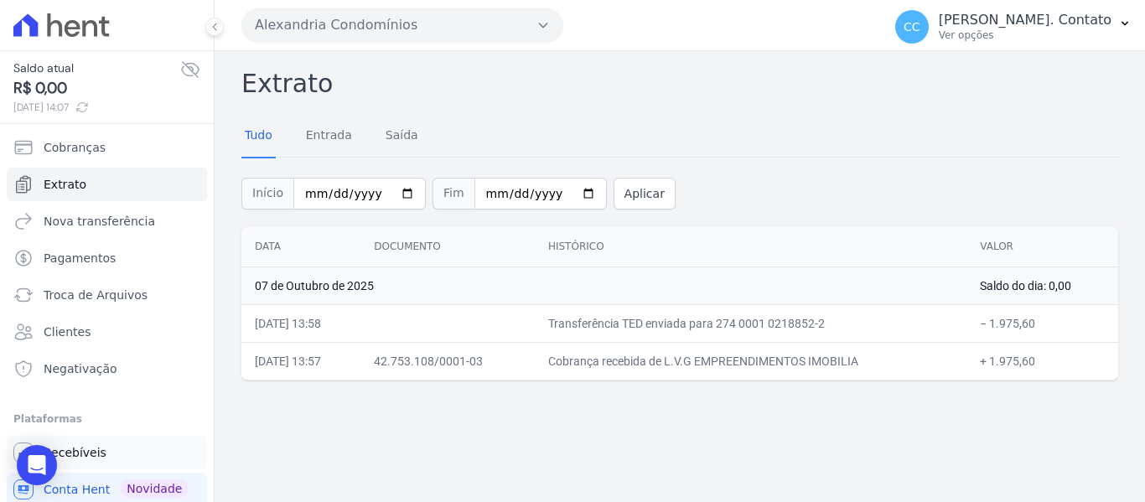
click at [116, 450] on link "Recebíveis" at bounding box center [107, 453] width 200 height 34
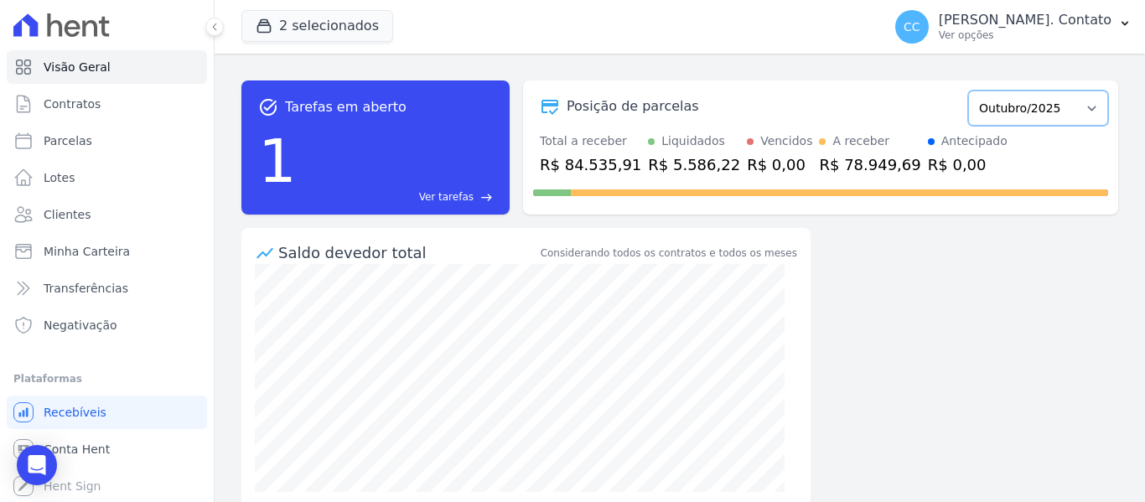
click at [1076, 111] on select "Março/2023 Abril/2023 Maio/2023 Junho/2023 Julho/2023 Agosto/2023 Setembro/2023…" at bounding box center [1038, 108] width 140 height 35
select select "09/2025"
click at [968, 91] on select "Março/2023 Abril/2023 Maio/2023 Junho/2023 Julho/2023 Agosto/2023 Setembro/2023…" at bounding box center [1038, 108] width 140 height 35
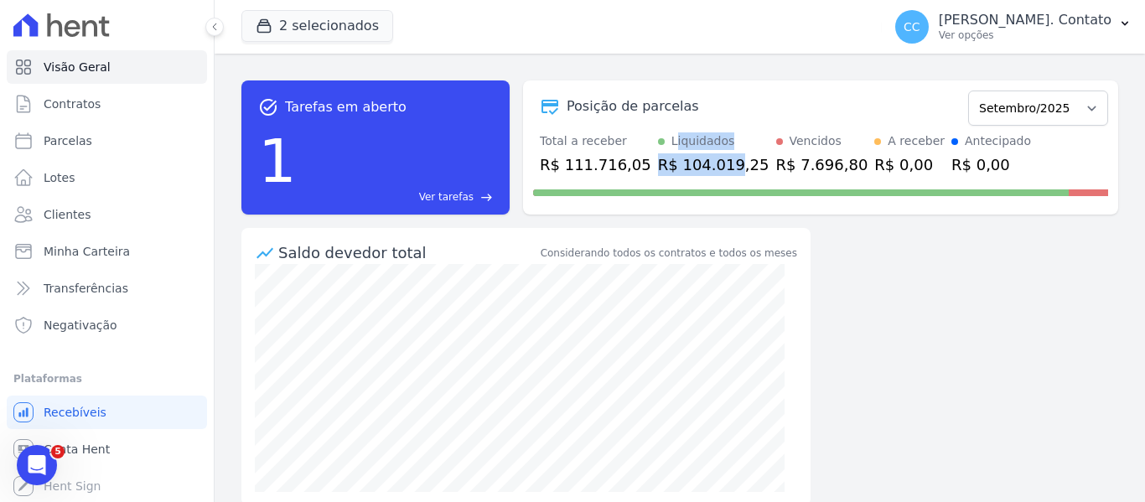
drag, startPoint x: 656, startPoint y: 144, endPoint x: 711, endPoint y: 172, distance: 61.1
click at [711, 172] on div "Liquidados R$ 104.019,25" at bounding box center [714, 154] width 112 height 44
click at [672, 138] on div "Liquidados" at bounding box center [704, 141] width 64 height 18
drag, startPoint x: 646, startPoint y: 143, endPoint x: 731, endPoint y: 174, distance: 91.0
click at [731, 174] on div "Liquidados R$ 104.019,25" at bounding box center [714, 154] width 112 height 44
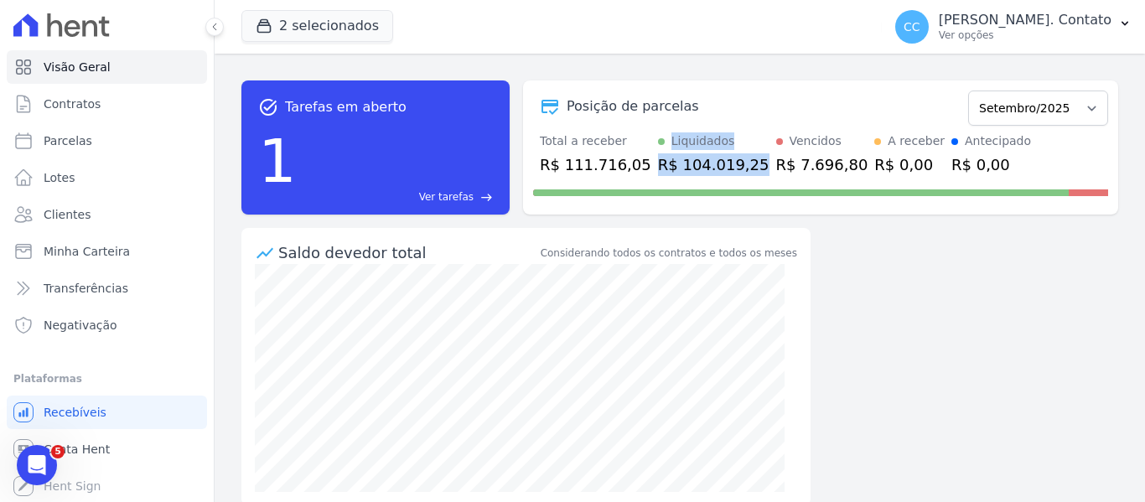
copy div "Liquidados R$ 104.019,25"
click at [949, 386] on div "task_alt Tarefas em aberto 1 Ver tarefas east Posição de parcelas Março/2023 Ab…" at bounding box center [680, 278] width 931 height 449
click at [68, 131] on link "Parcelas" at bounding box center [107, 141] width 200 height 34
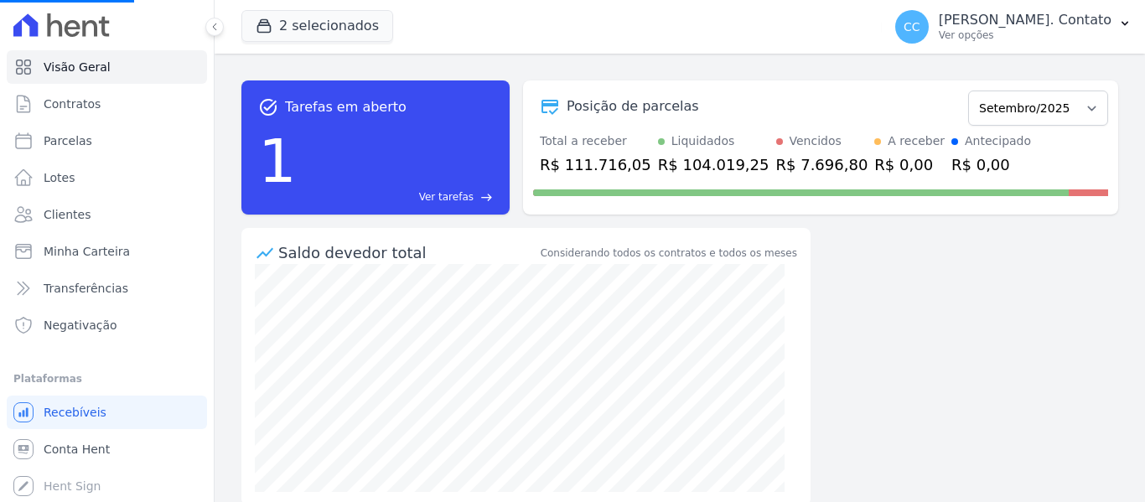
select select
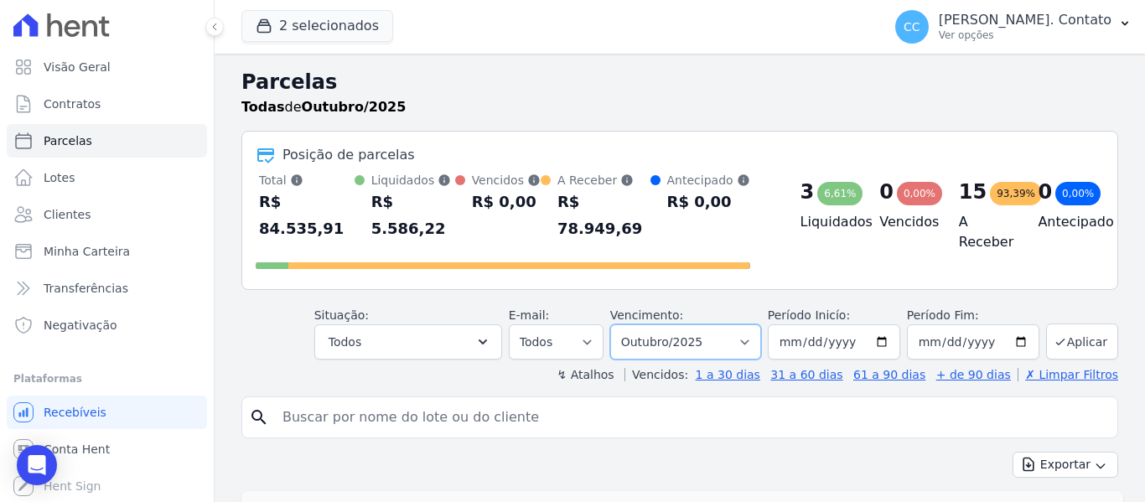
click at [698, 324] on select "Filtrar por período ──────── Todos os meses Março/2023 Abril/2023 Maio/2023 Jun…" at bounding box center [685, 341] width 151 height 35
select select "09/2025"
click at [621, 324] on select "Filtrar por período ──────── Todos os meses Março/2023 Abril/2023 Maio/2023 Jun…" at bounding box center [685, 341] width 151 height 35
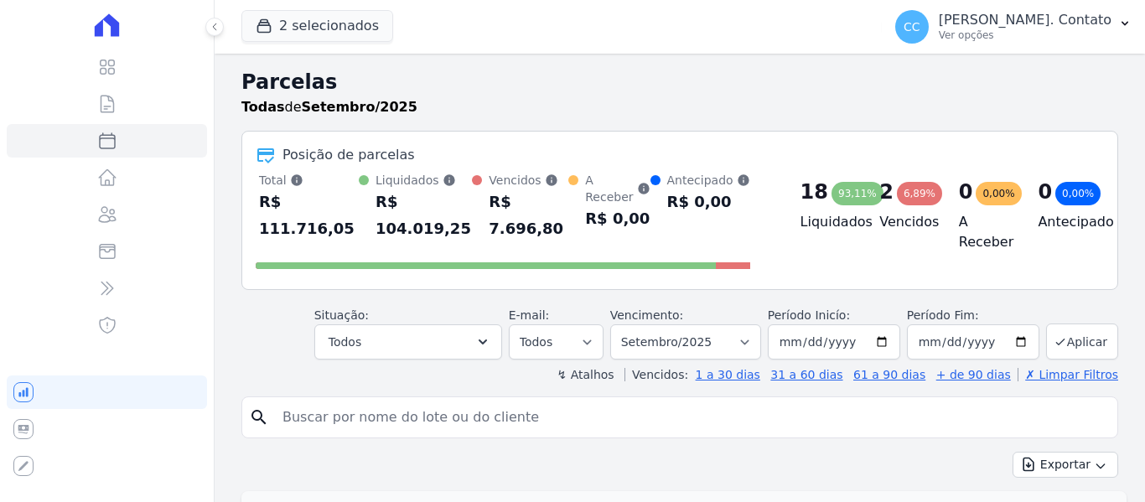
select select
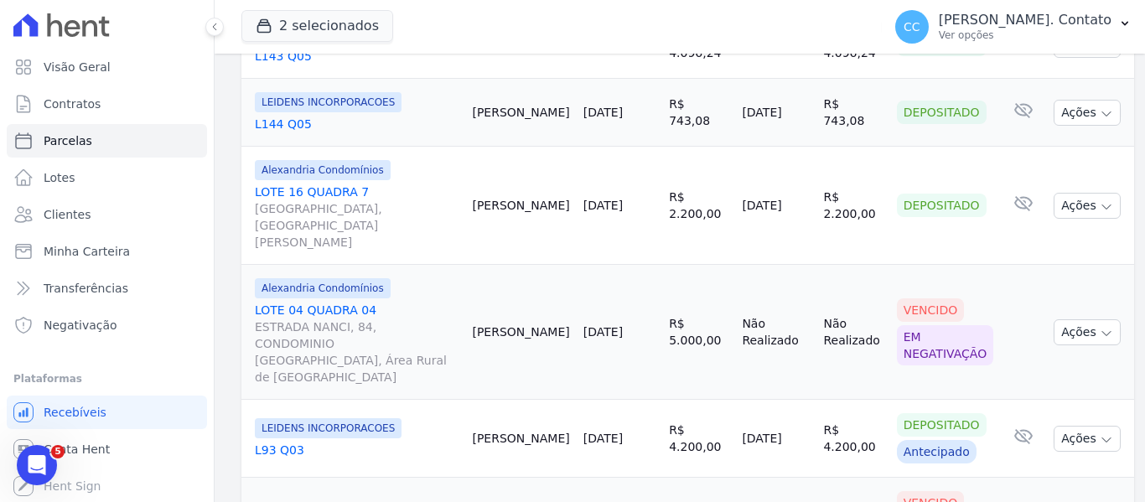
scroll to position [2096, 0]
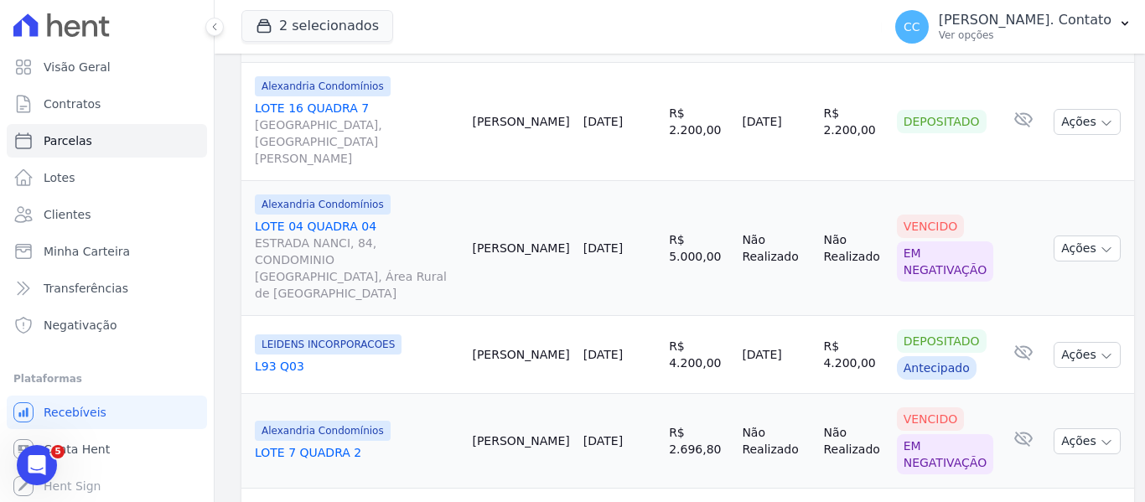
select select
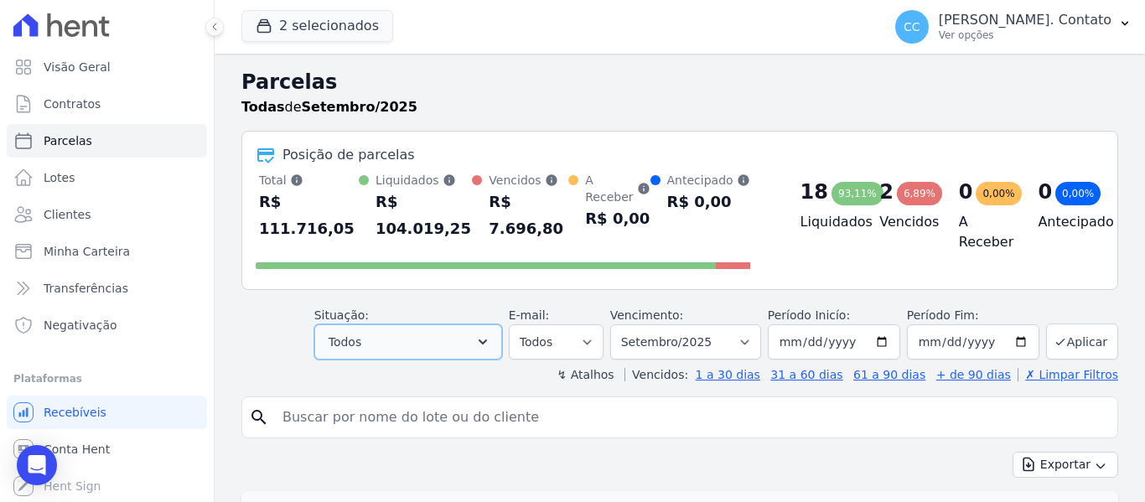
click at [490, 334] on icon "button" at bounding box center [483, 342] width 17 height 17
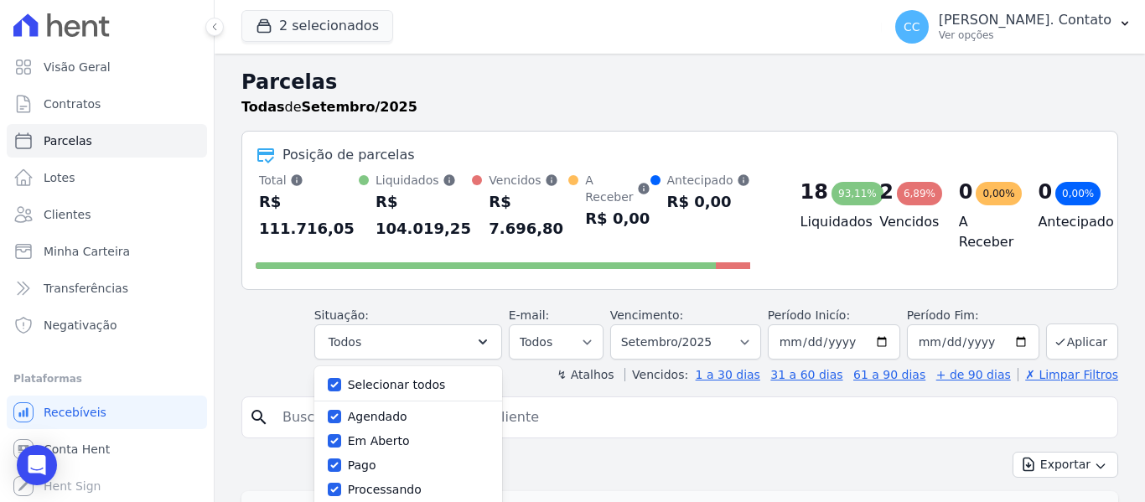
click at [438, 378] on label "Selecionar todos" at bounding box center [397, 384] width 98 height 13
click at [341, 378] on input "Selecionar todos" at bounding box center [334, 384] width 13 height 13
checkbox input "false"
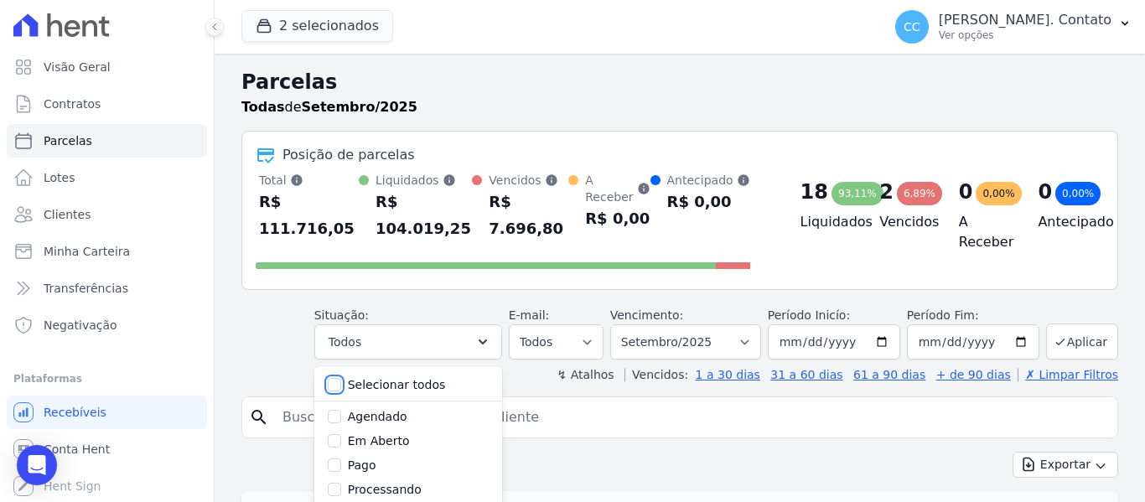
checkbox input "false"
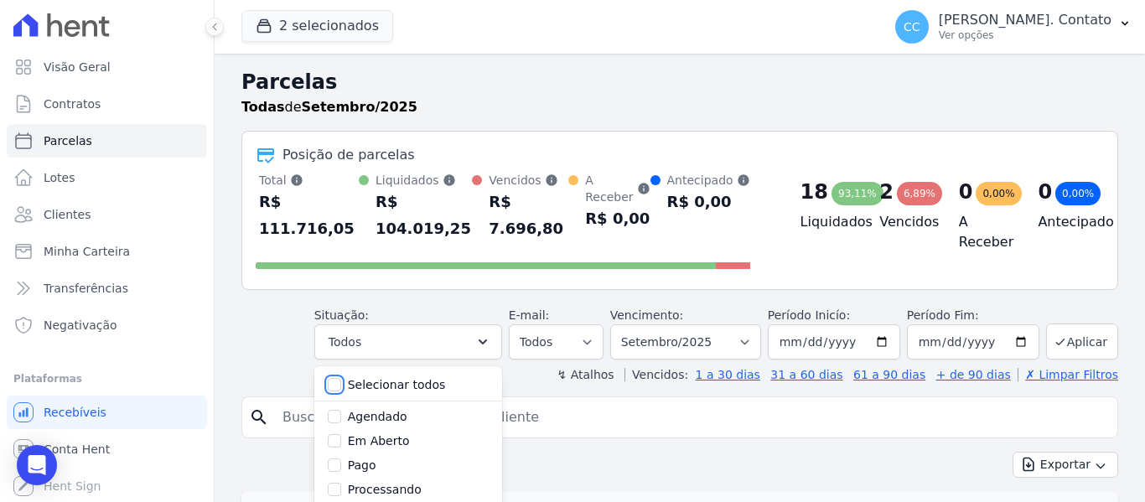
checkbox input "false"
click at [392, 454] on div "Pago" at bounding box center [408, 466] width 161 height 24
click at [369, 459] on label "Pago" at bounding box center [362, 465] width 29 height 13
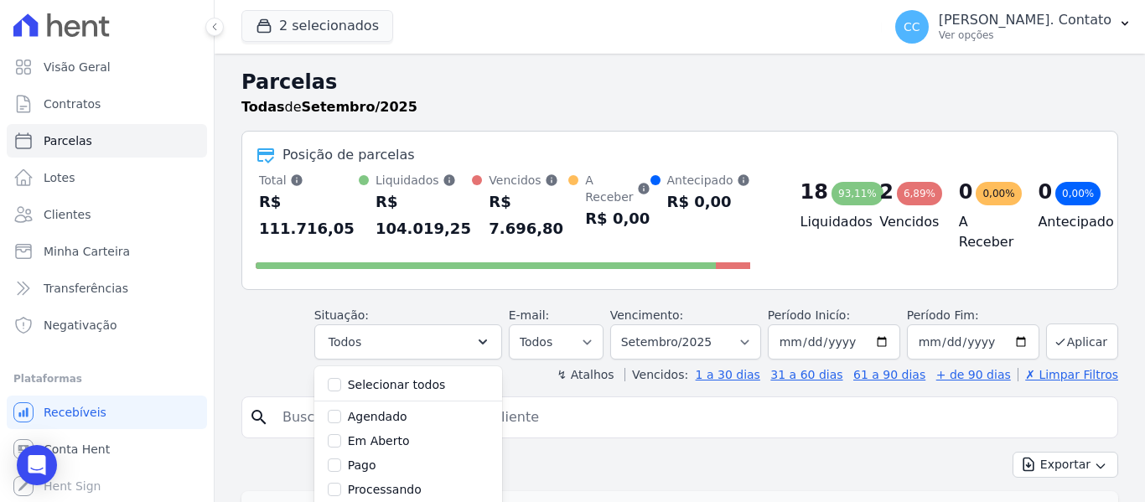
click at [341, 459] on input "Pago" at bounding box center [334, 465] width 13 height 13
checkbox input "true"
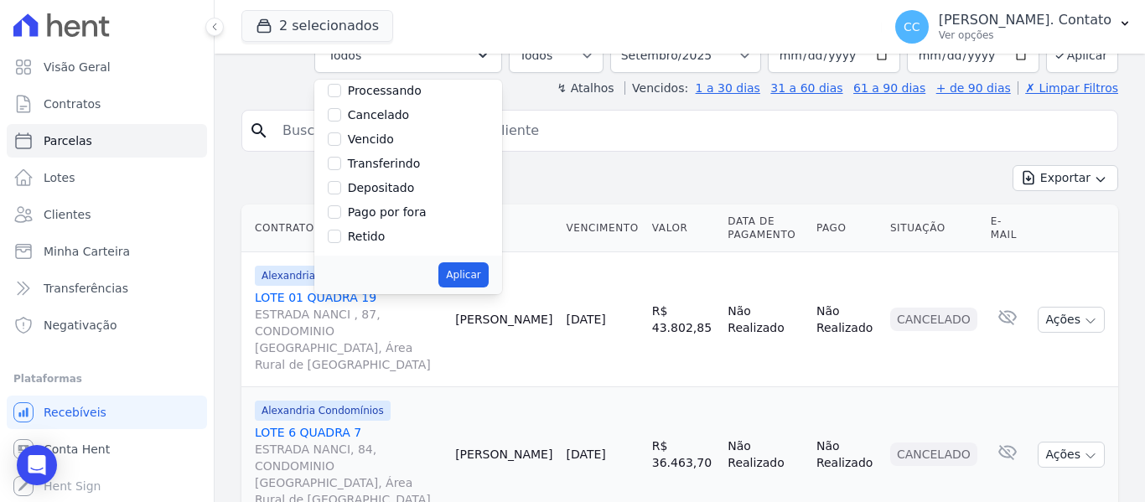
scroll to position [293, 0]
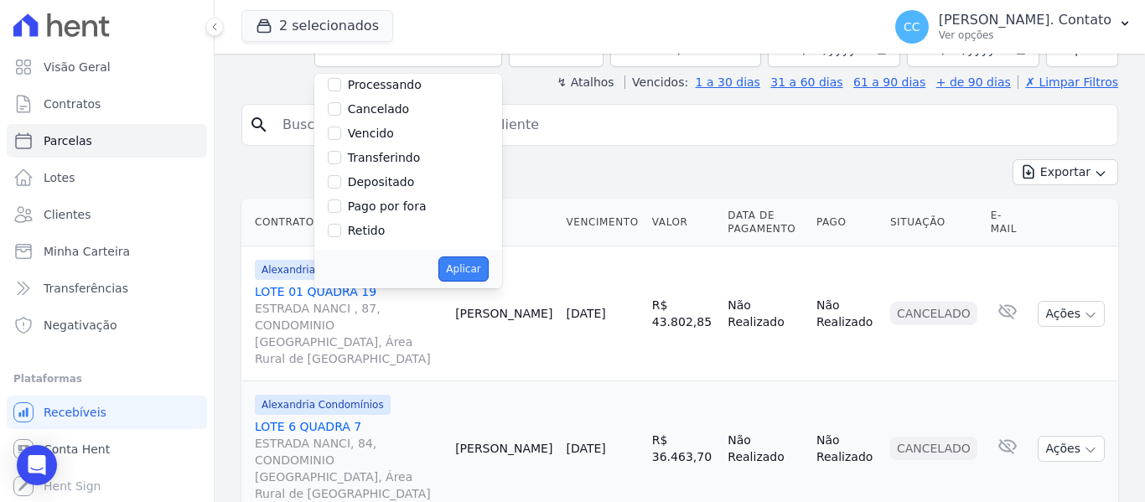
click at [471, 257] on button "Aplicar" at bounding box center [462, 269] width 49 height 25
select select "paid"
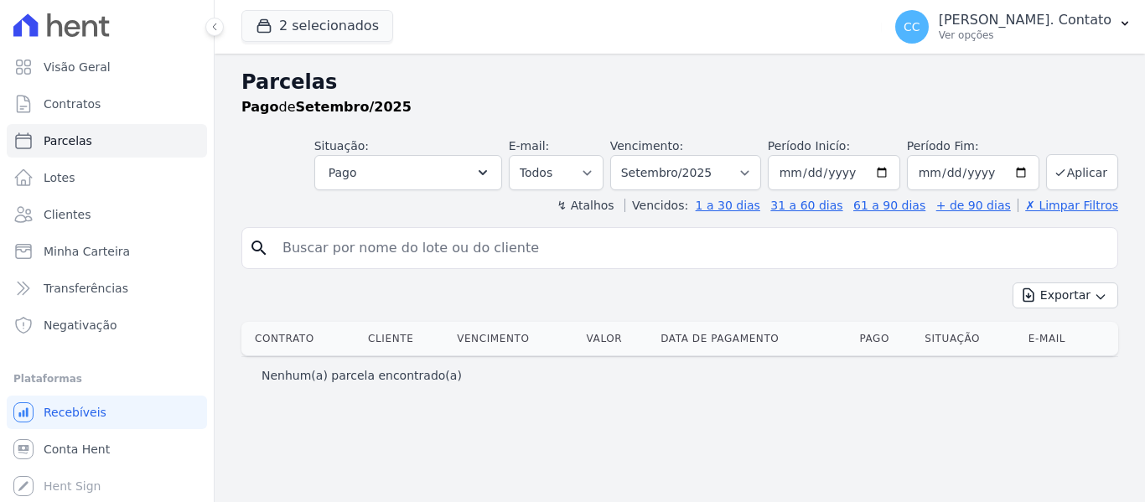
select select
click at [474, 179] on button "Pago" at bounding box center [408, 172] width 188 height 35
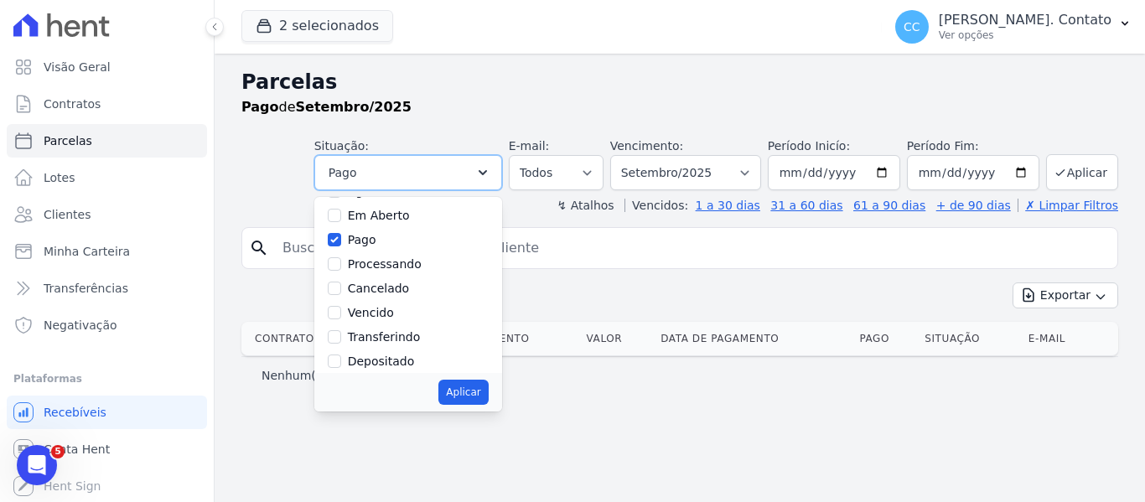
scroll to position [84, 0]
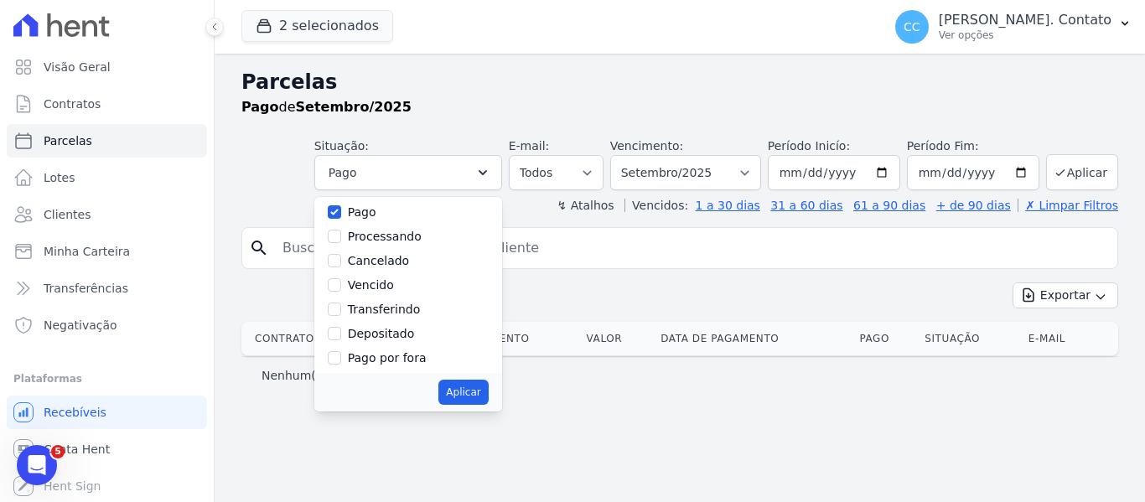
click at [408, 329] on label "Depositado" at bounding box center [381, 333] width 67 height 13
click at [341, 329] on input "Depositado" at bounding box center [334, 333] width 13 height 13
checkbox input "true"
click at [394, 310] on label "Transferindo" at bounding box center [384, 309] width 73 height 13
click at [341, 310] on input "Transferindo" at bounding box center [334, 309] width 13 height 13
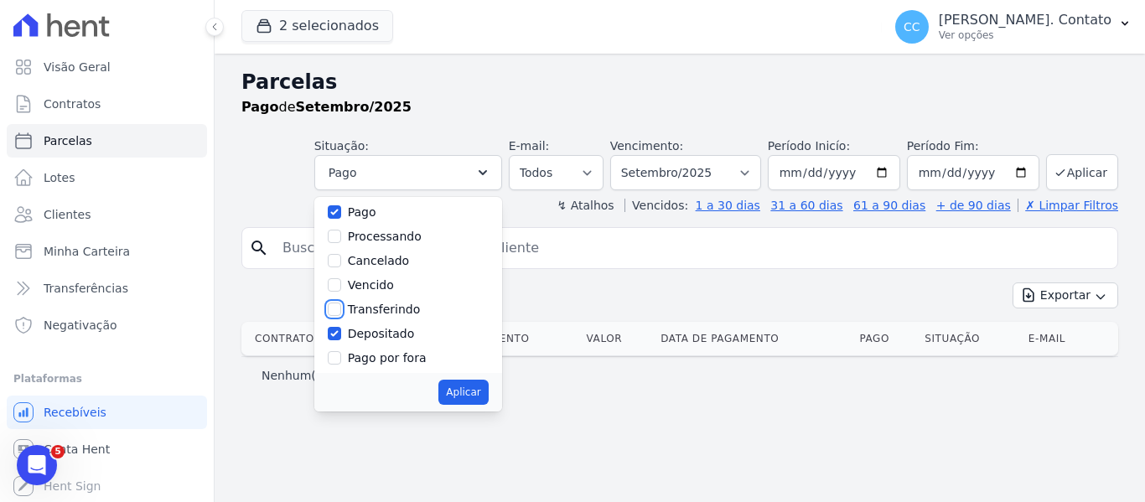
checkbox input "true"
click at [488, 386] on button "Aplicar" at bounding box center [462, 392] width 49 height 25
select select "paid"
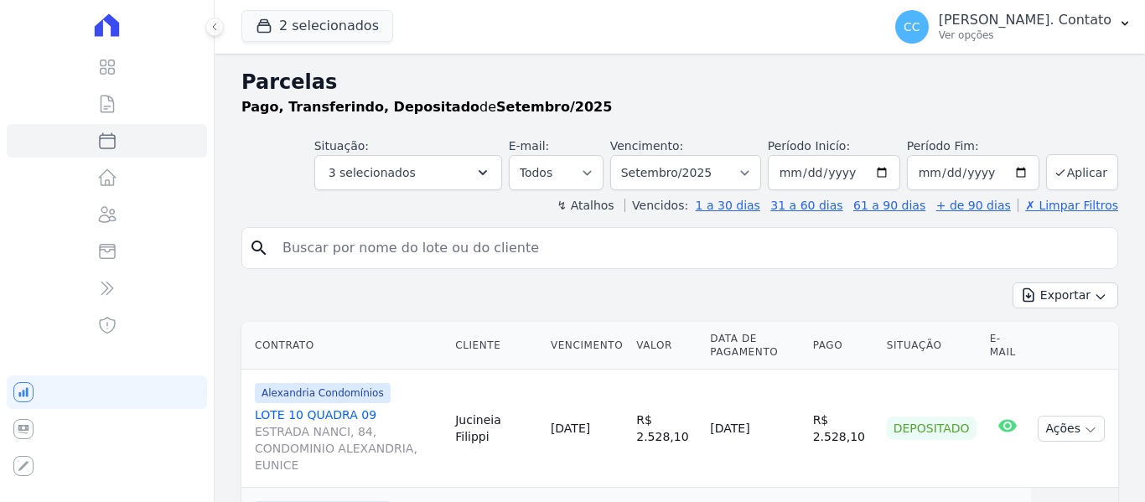
select select
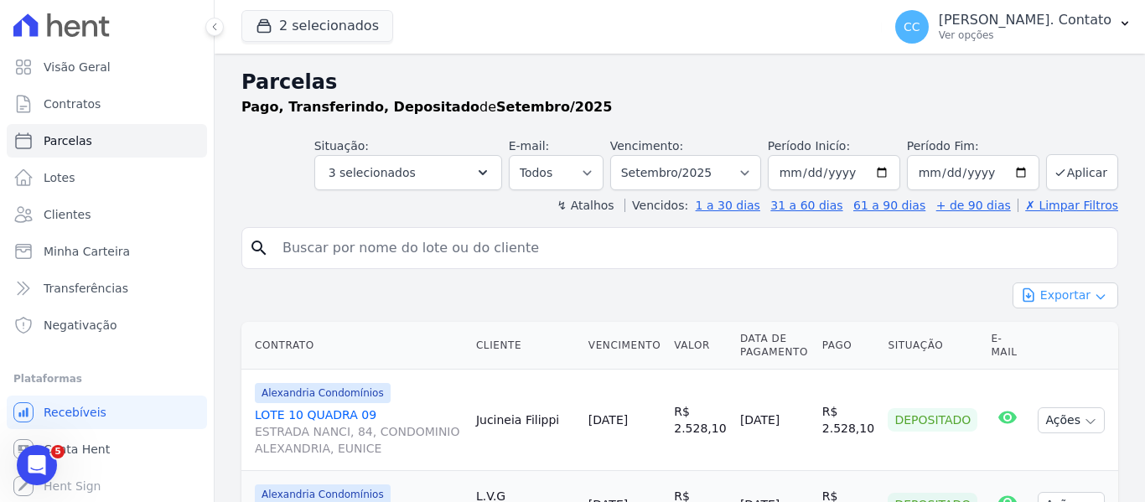
click at [1047, 293] on button "Exportar" at bounding box center [1066, 296] width 106 height 26
click at [1025, 334] on span "Exportar PDF" at bounding box center [1064, 335] width 88 height 17
click at [743, 180] on select "Filtrar por período ──────── Todos os meses Março/2023 Abril/2023 Maio/2023 Jun…" at bounding box center [685, 172] width 151 height 35
select select "10/2025"
click at [621, 155] on select "Filtrar por período ──────── Todos os meses Março/2023 Abril/2023 Maio/2023 Jun…" at bounding box center [685, 172] width 151 height 35
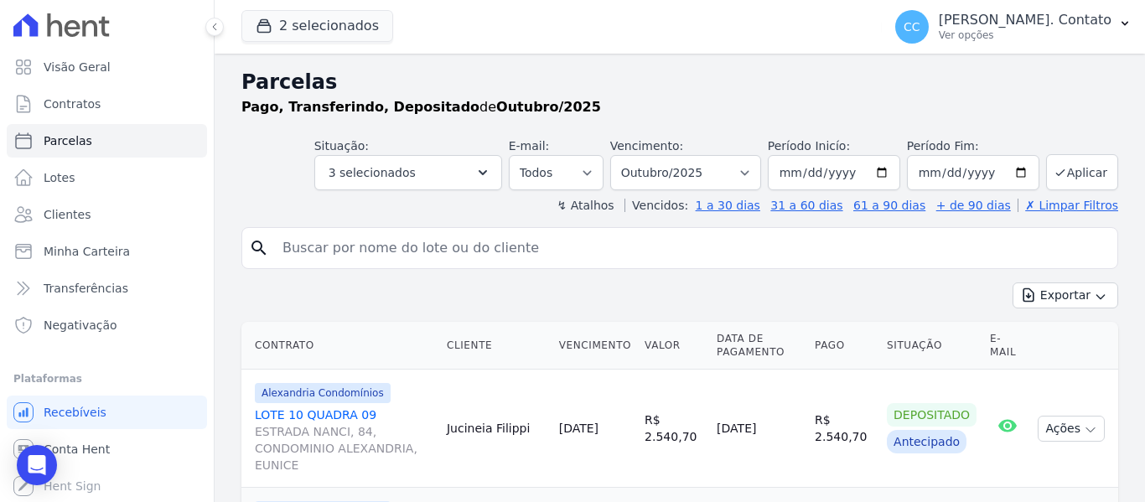
select select
click at [1089, 169] on button "Aplicar" at bounding box center [1082, 172] width 72 height 36
select select
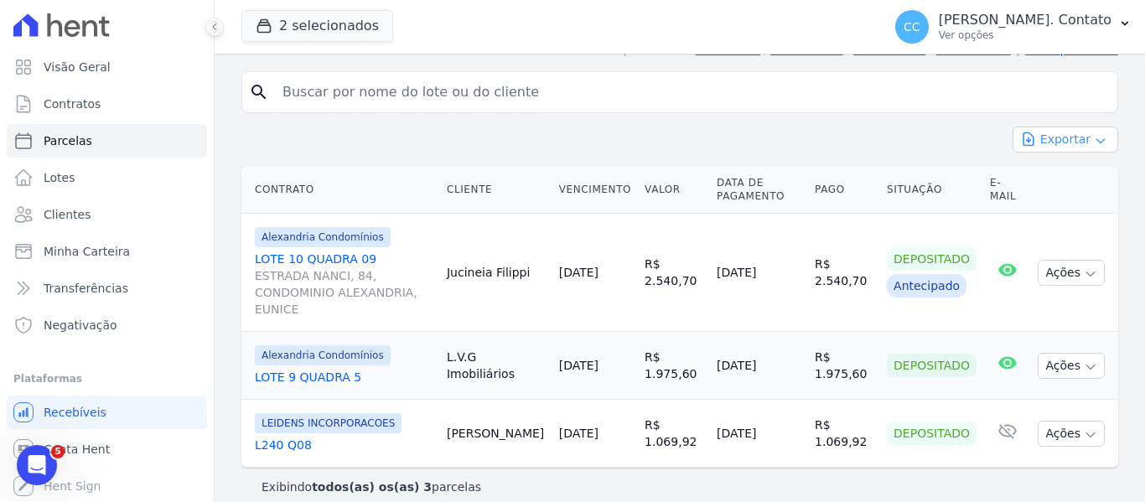
click at [1069, 142] on button "Exportar" at bounding box center [1066, 140] width 106 height 26
click at [1056, 188] on link "Exportar PDF" at bounding box center [1065, 181] width 91 height 20
click at [1078, 184] on div "Exportar PDF" at bounding box center [1066, 180] width 106 height 29
click at [1025, 176] on div "Exportar PDF" at bounding box center [1066, 180] width 106 height 29
click at [896, 137] on div "Exportar Exportar PDF Exportar CSV" at bounding box center [679, 146] width 877 height 39
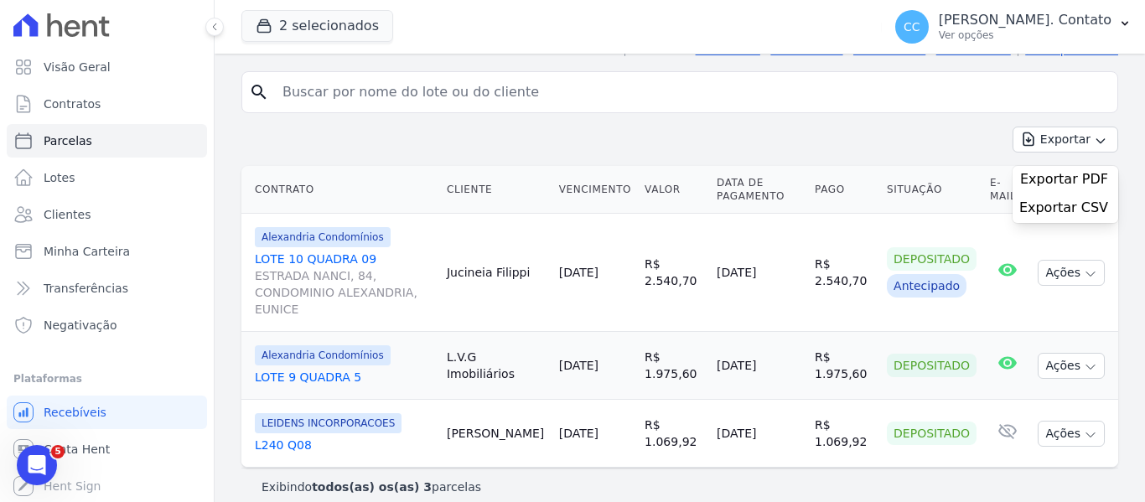
click at [1067, 190] on div "Exportar PDF" at bounding box center [1066, 180] width 106 height 29
click at [937, 149] on div "Exportar Exportar PDF Exportar CSV" at bounding box center [679, 146] width 877 height 39
click at [1088, 260] on button "Ações" at bounding box center [1071, 273] width 67 height 26
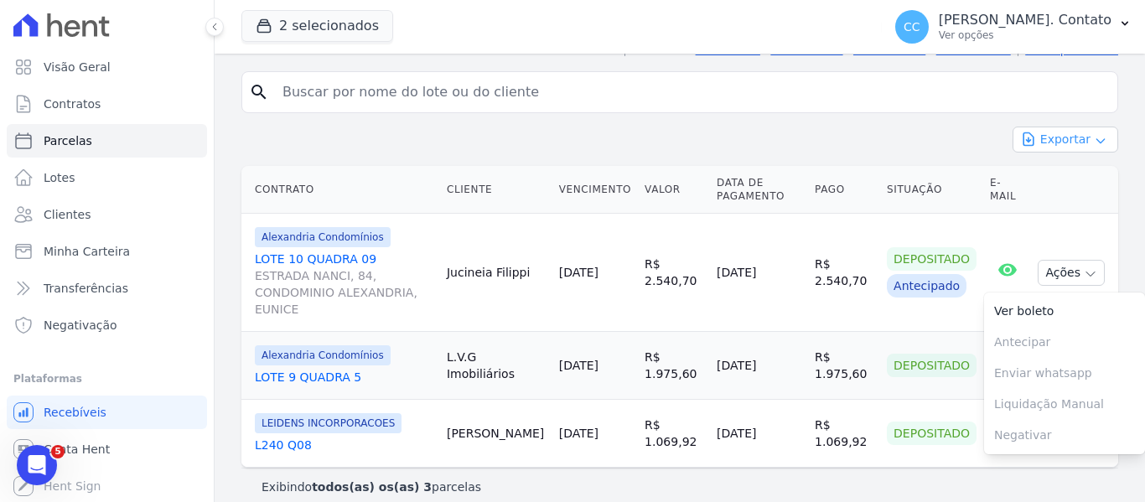
click at [1090, 130] on button "Exportar" at bounding box center [1066, 140] width 106 height 26
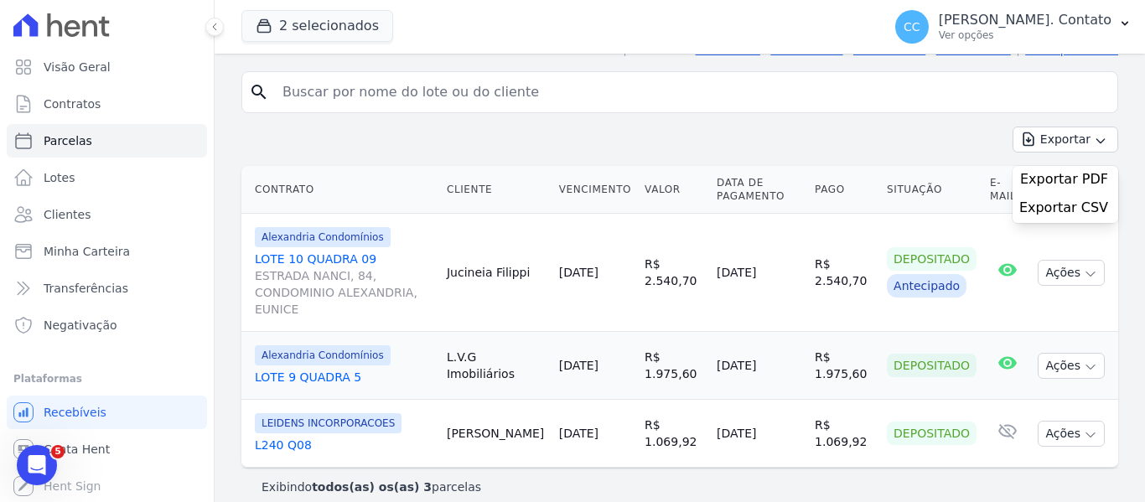
click at [1050, 179] on div "Exportar PDF" at bounding box center [1066, 180] width 106 height 29
click at [634, 80] on input "search" at bounding box center [691, 92] width 838 height 34
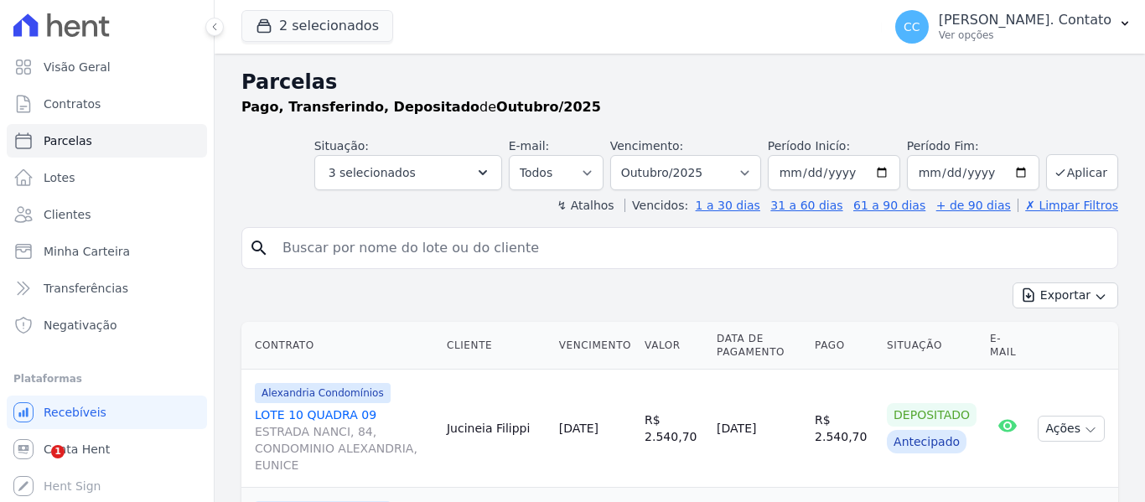
select select
click at [1074, 174] on button "Aplicar" at bounding box center [1082, 172] width 72 height 36
select select
click at [1066, 295] on button "Exportar" at bounding box center [1066, 296] width 106 height 26
click at [1045, 336] on span "Exportar PDF" at bounding box center [1064, 335] width 88 height 17
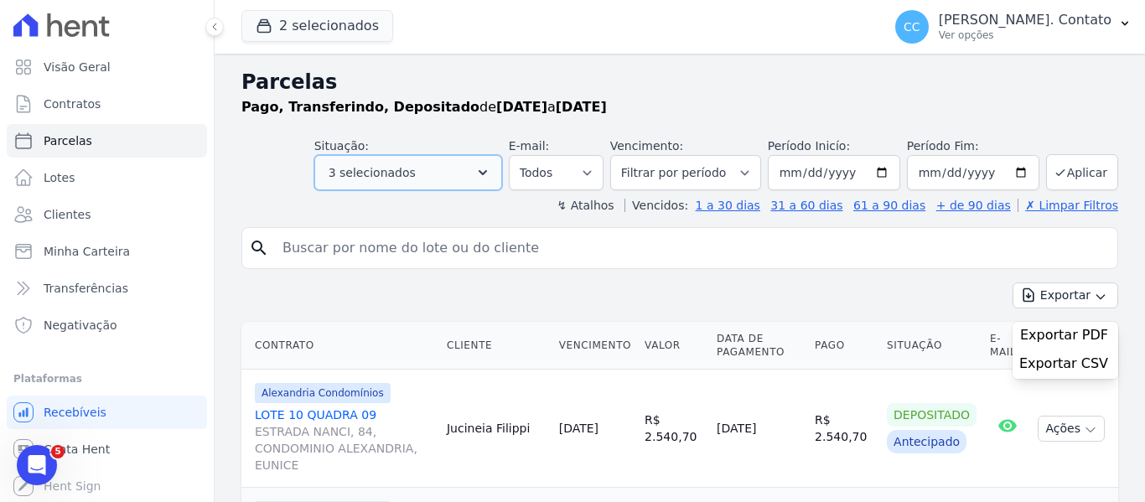
click at [491, 168] on icon "button" at bounding box center [483, 172] width 17 height 17
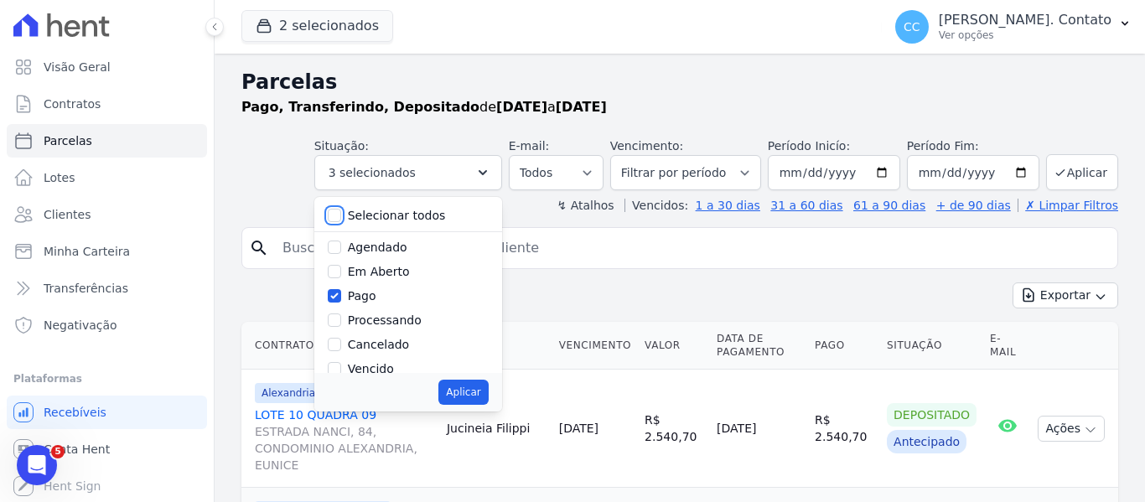
click at [341, 221] on input "Selecionar todos" at bounding box center [334, 215] width 13 height 13
checkbox input "true"
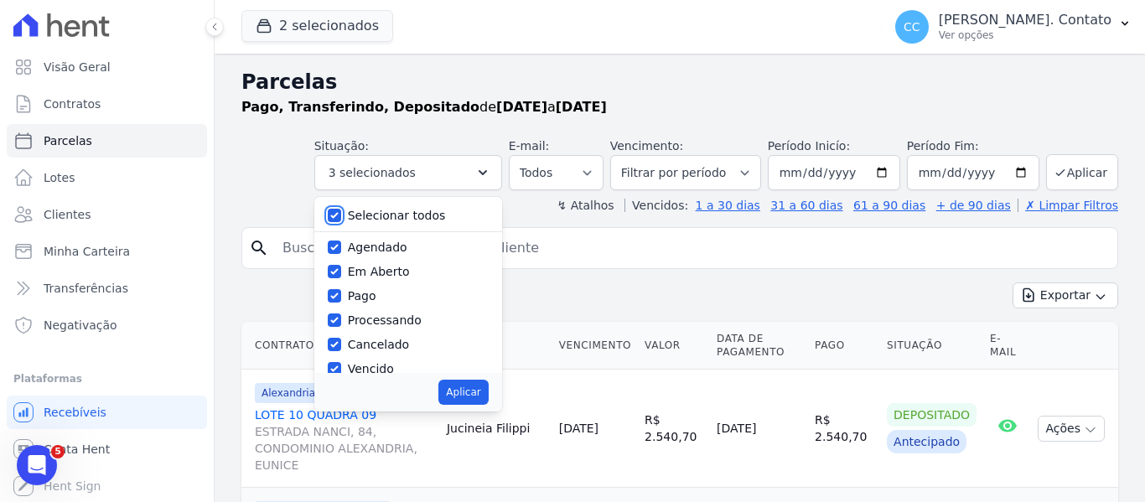
checkbox input "true"
click at [482, 387] on button "Aplicar" at bounding box center [462, 392] width 49 height 25
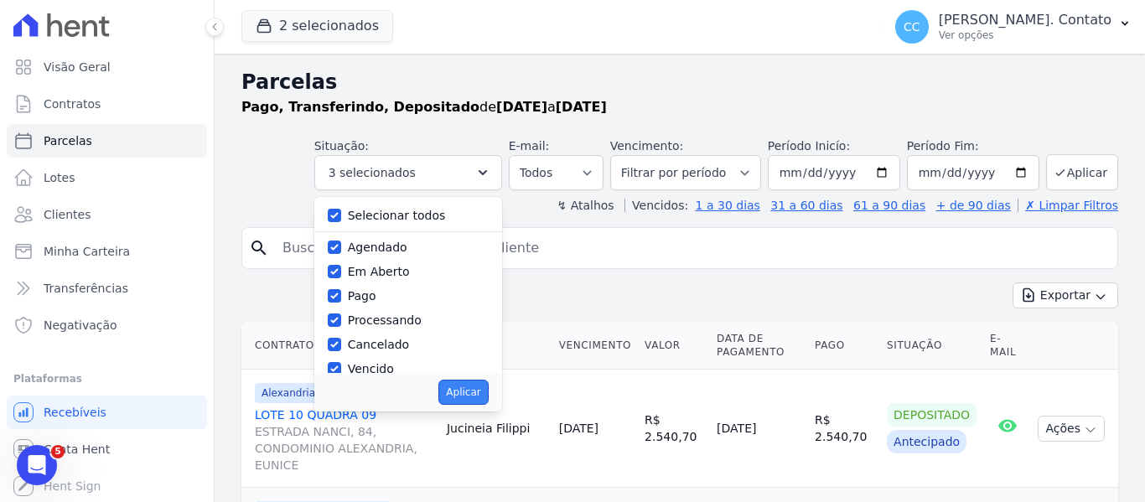
select select "scheduled"
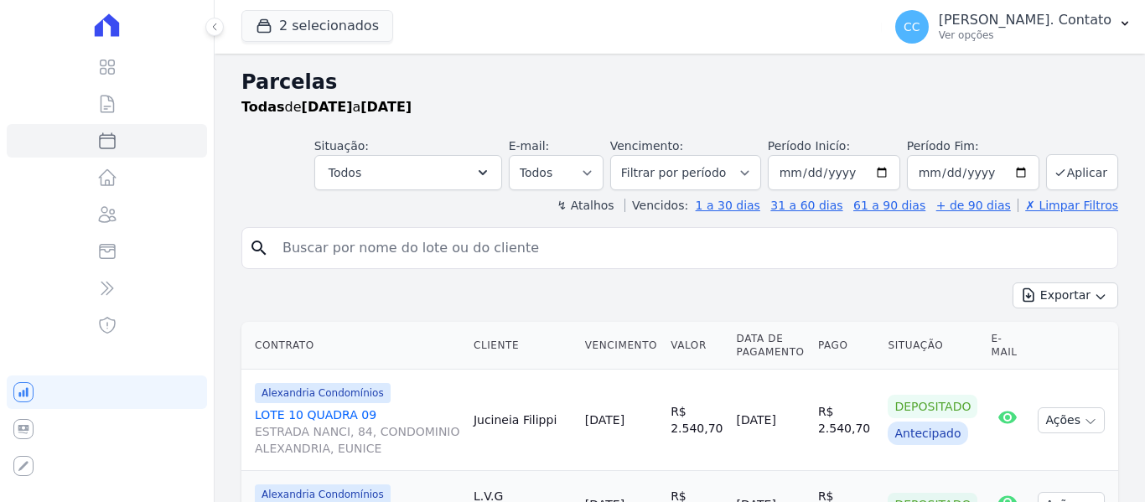
select select
